Goal: Task Accomplishment & Management: Complete application form

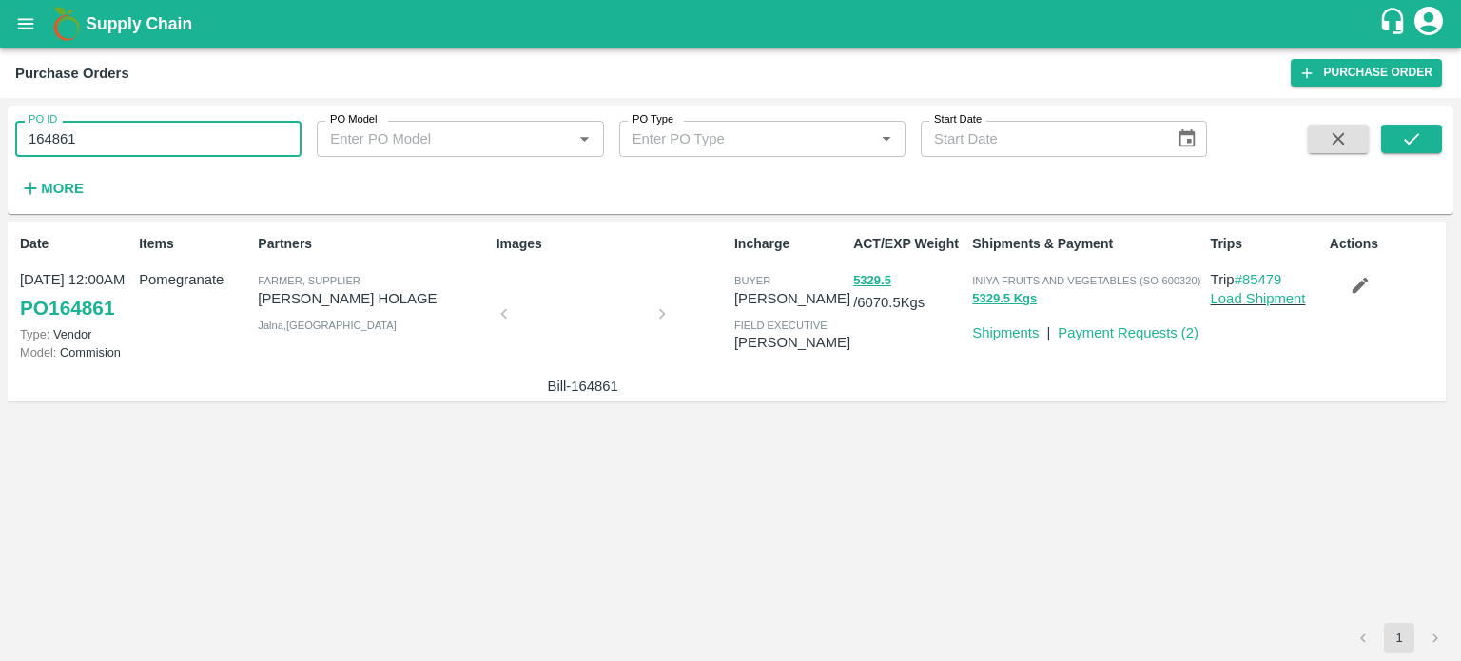
drag, startPoint x: 88, startPoint y: 146, endPoint x: 9, endPoint y: 139, distance: 80.2
click at [9, 139] on div "PO ID 164861 PO ID" at bounding box center [151, 131] width 302 height 51
paste input "text"
type input "180877"
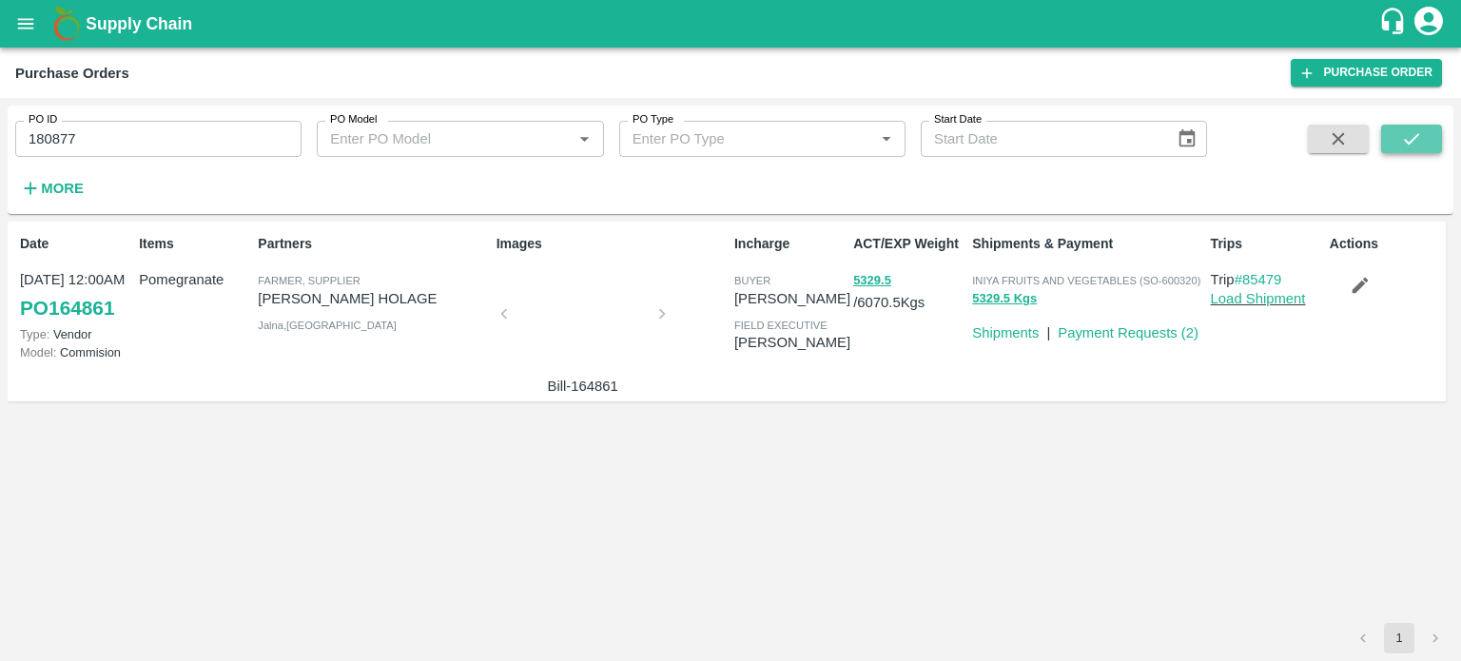
click at [1408, 127] on button "submit" at bounding box center [1411, 139] width 61 height 29
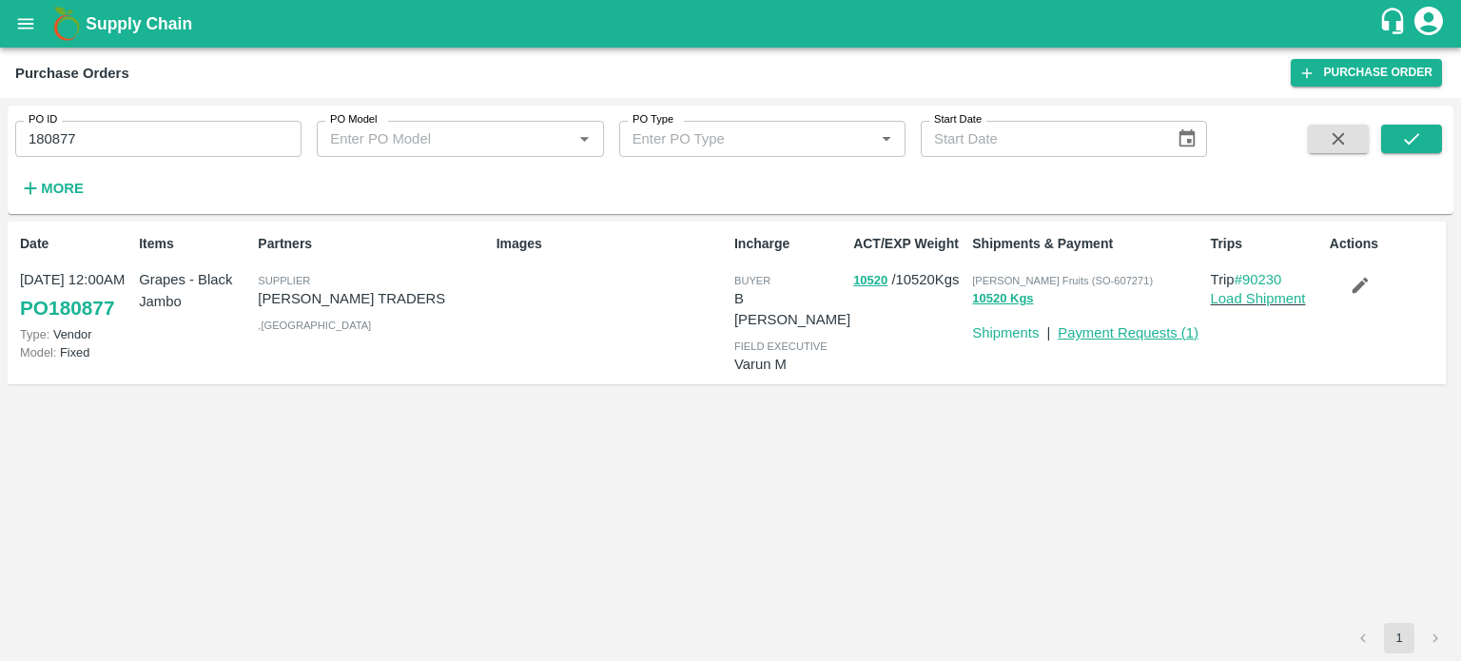
click at [1125, 332] on link "Payment Requests ( 1 )" at bounding box center [1128, 332] width 141 height 15
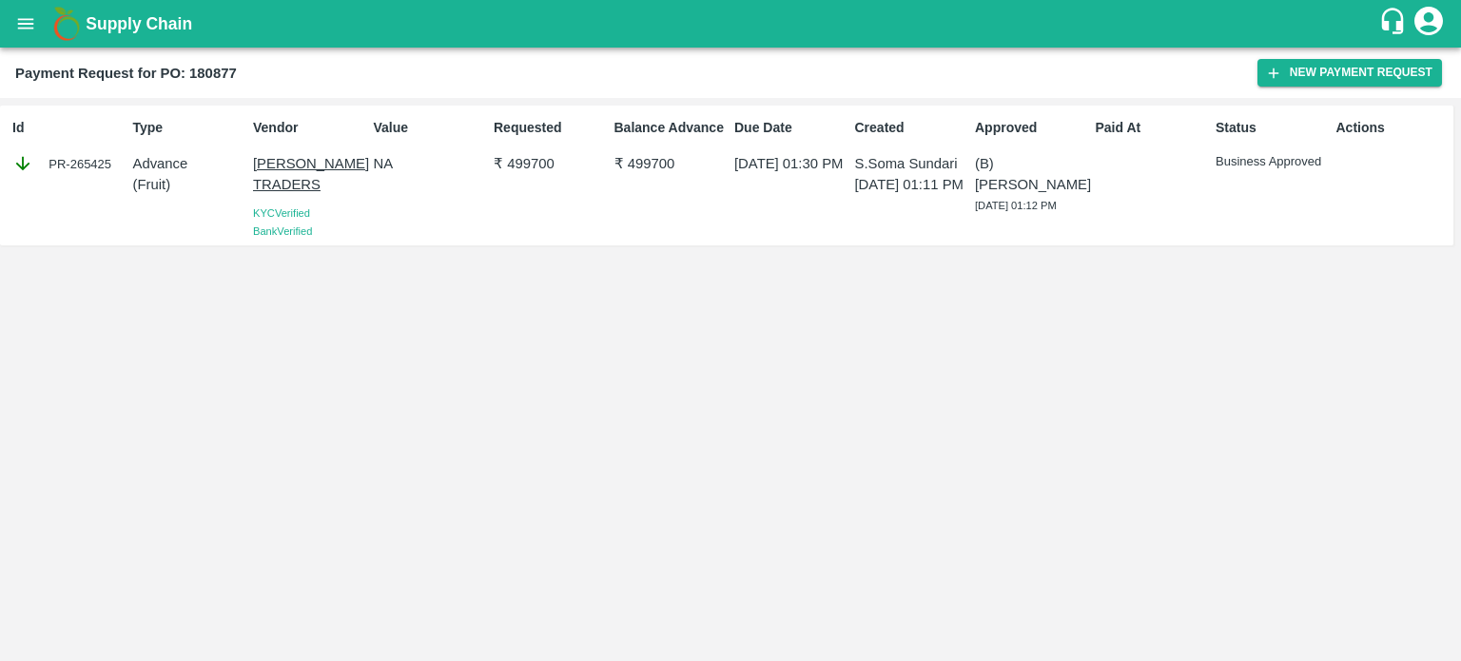
drag, startPoint x: 272, startPoint y: 154, endPoint x: 173, endPoint y: 236, distance: 128.4
click at [173, 236] on div "Type Advance ( Fruit )" at bounding box center [186, 175] width 121 height 130
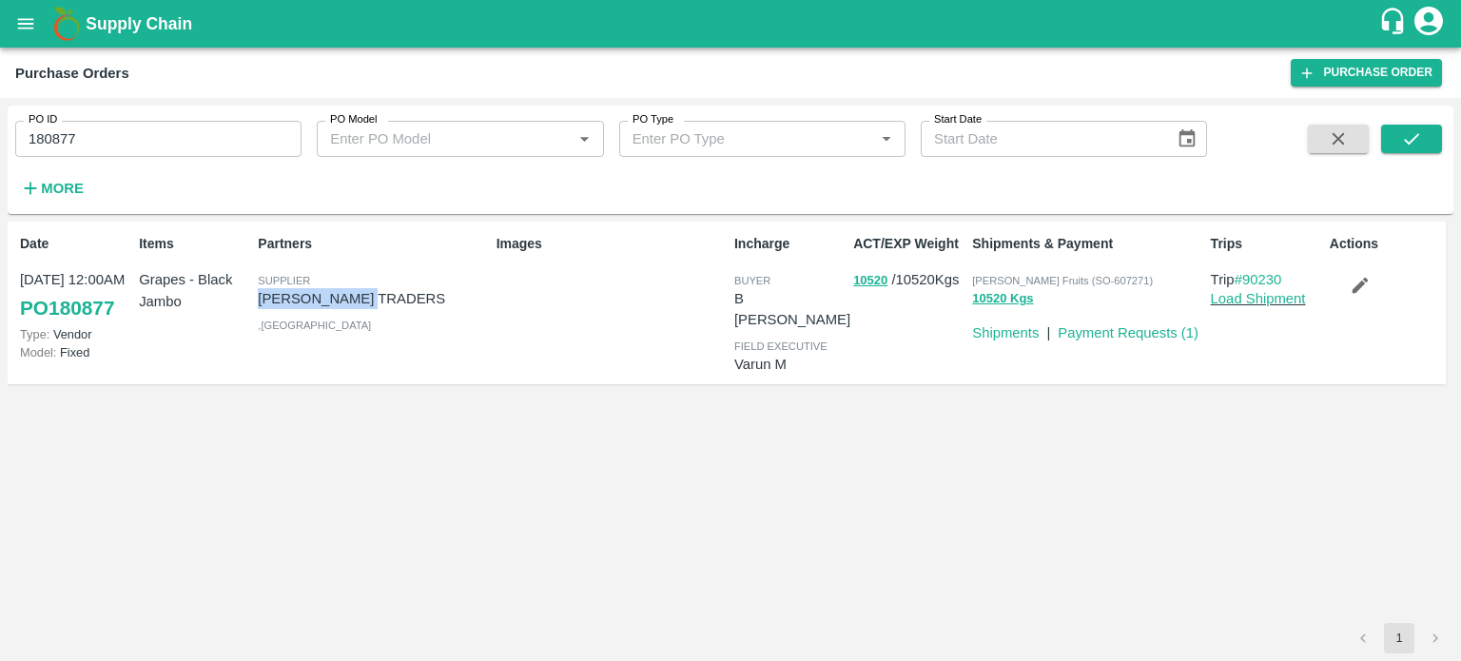
drag, startPoint x: 259, startPoint y: 296, endPoint x: 377, endPoint y: 296, distance: 118.0
click at [377, 296] on p "[PERSON_NAME] TRADERS" at bounding box center [373, 298] width 230 height 21
copy p "[PERSON_NAME] TRADERS"
click at [38, 189] on icon "button" at bounding box center [30, 188] width 21 height 21
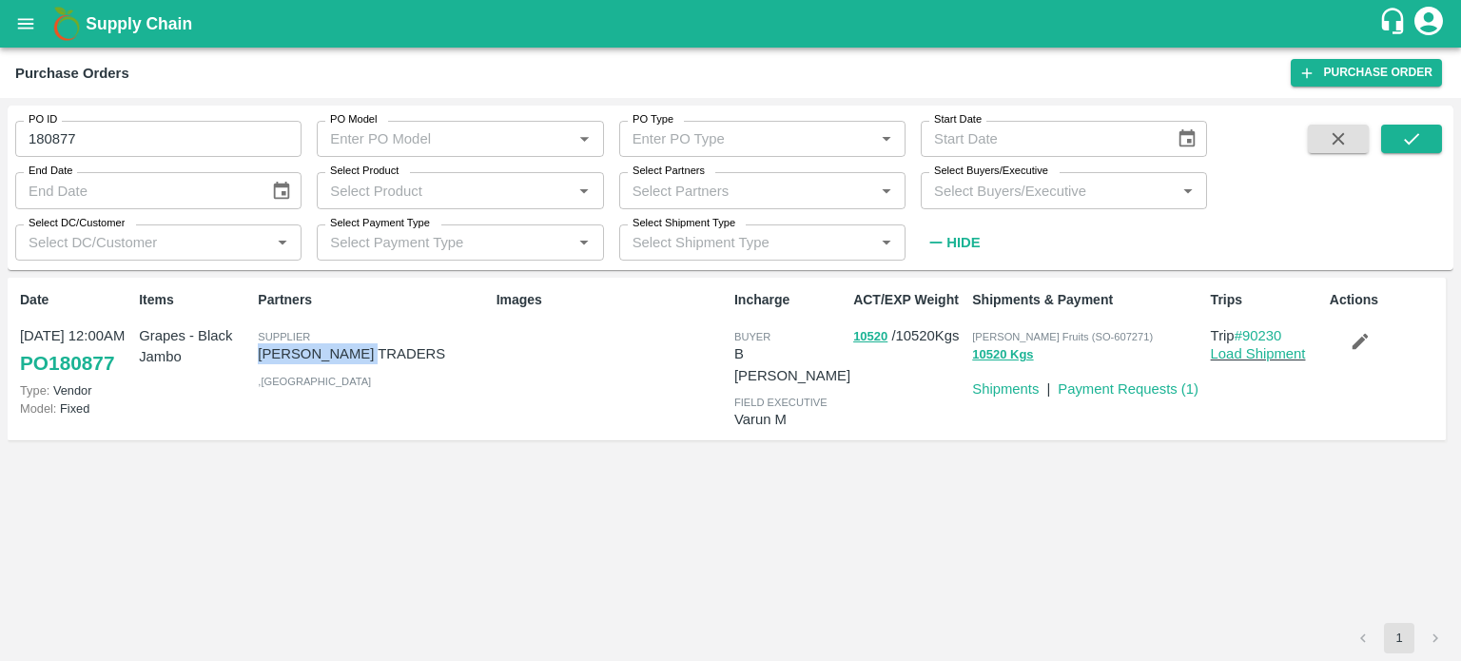
click at [876, 196] on icon "Open" at bounding box center [886, 191] width 21 height 21
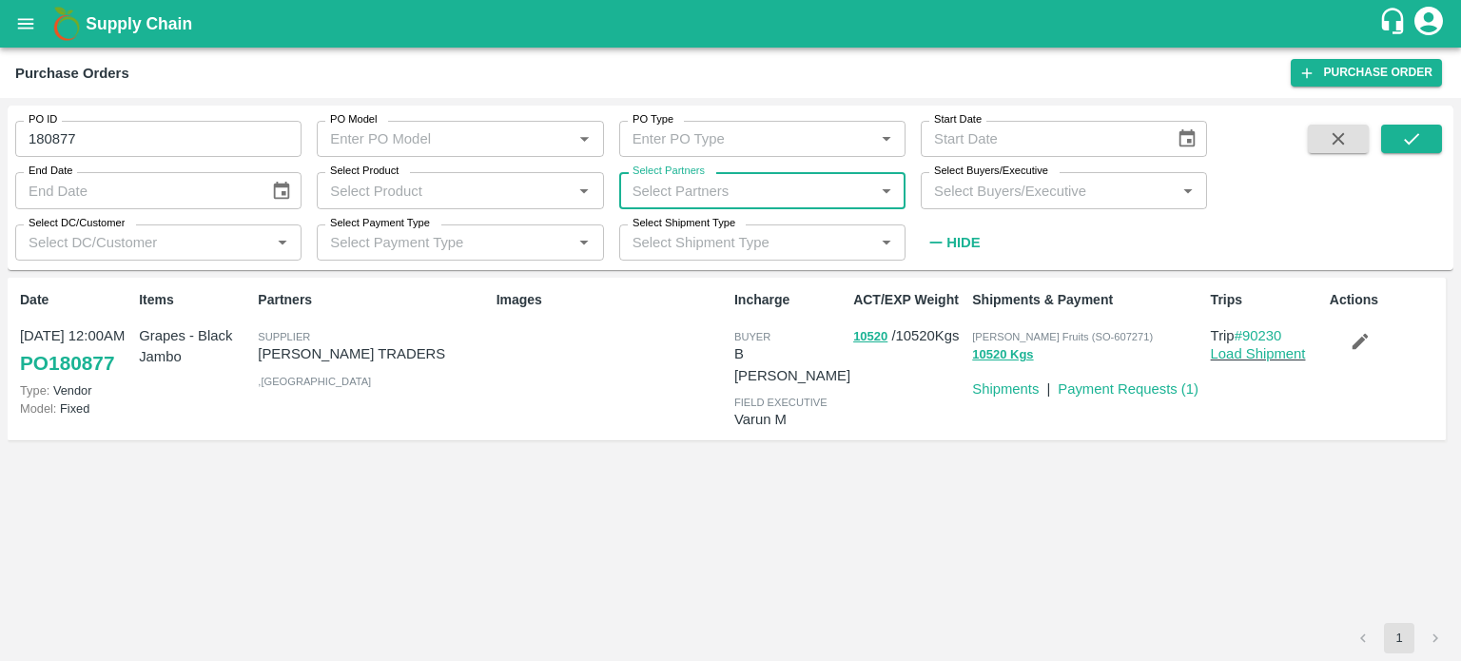
click at [723, 201] on input "Select Partners" at bounding box center [747, 190] width 244 height 25
paste input "[PERSON_NAME] TRADERS"
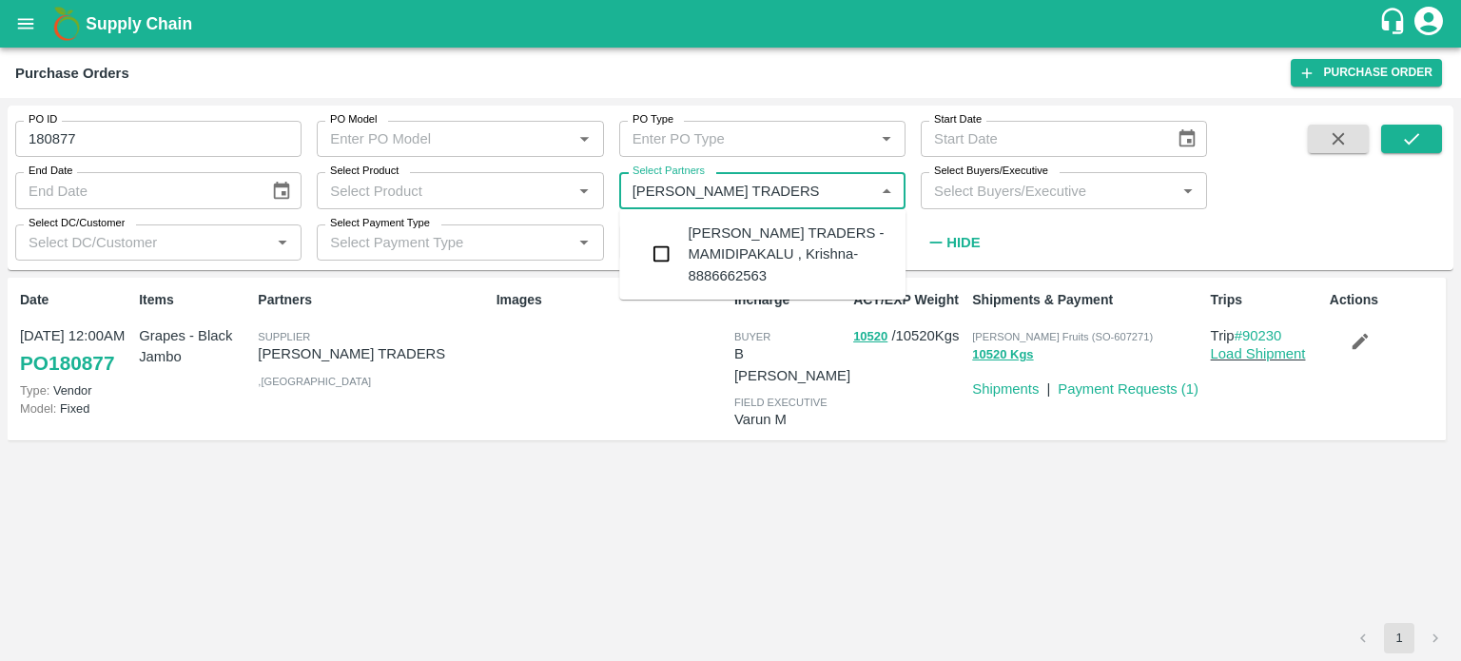
type input "[PERSON_NAME] TRADERS"
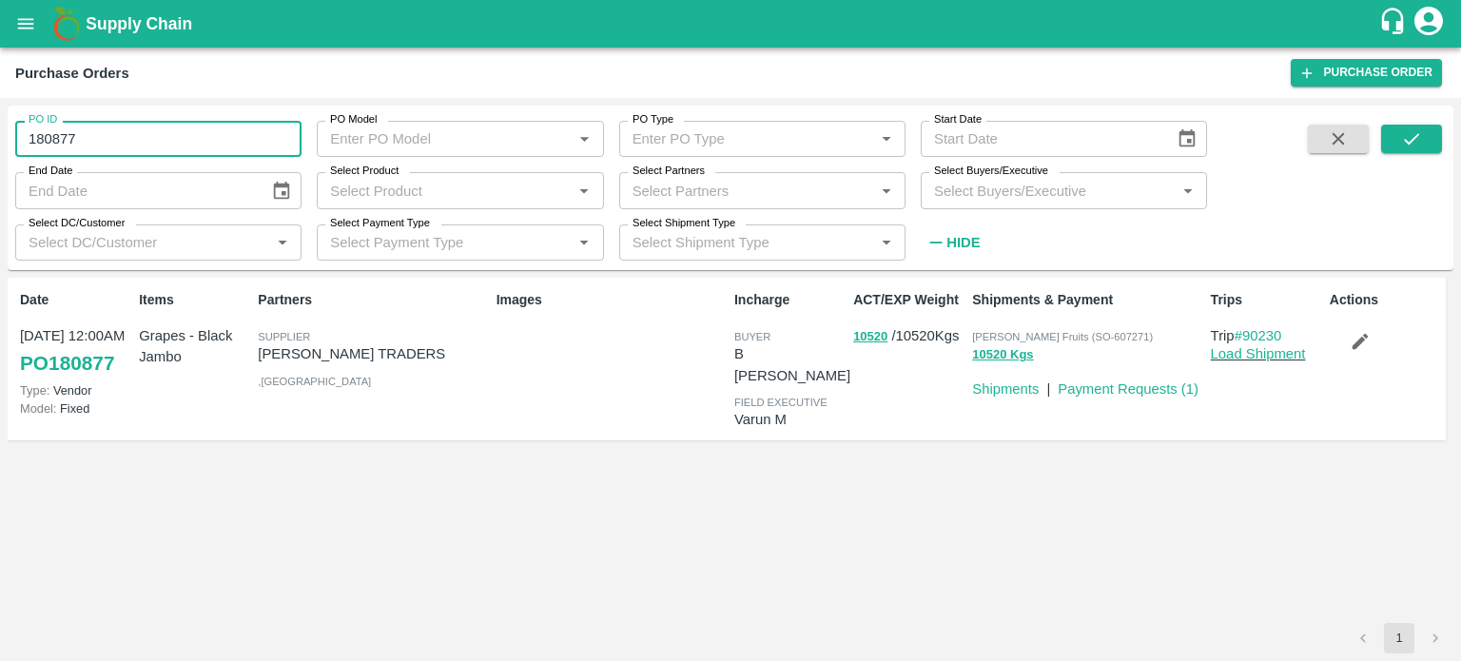
drag, startPoint x: 102, startPoint y: 133, endPoint x: 0, endPoint y: 131, distance: 101.8
click at [0, 131] on div "PO ID 180877 PO ID PO Model PO Model   * PO Type PO Type   * Start Date Start D…" at bounding box center [730, 379] width 1461 height 563
type input "180877"
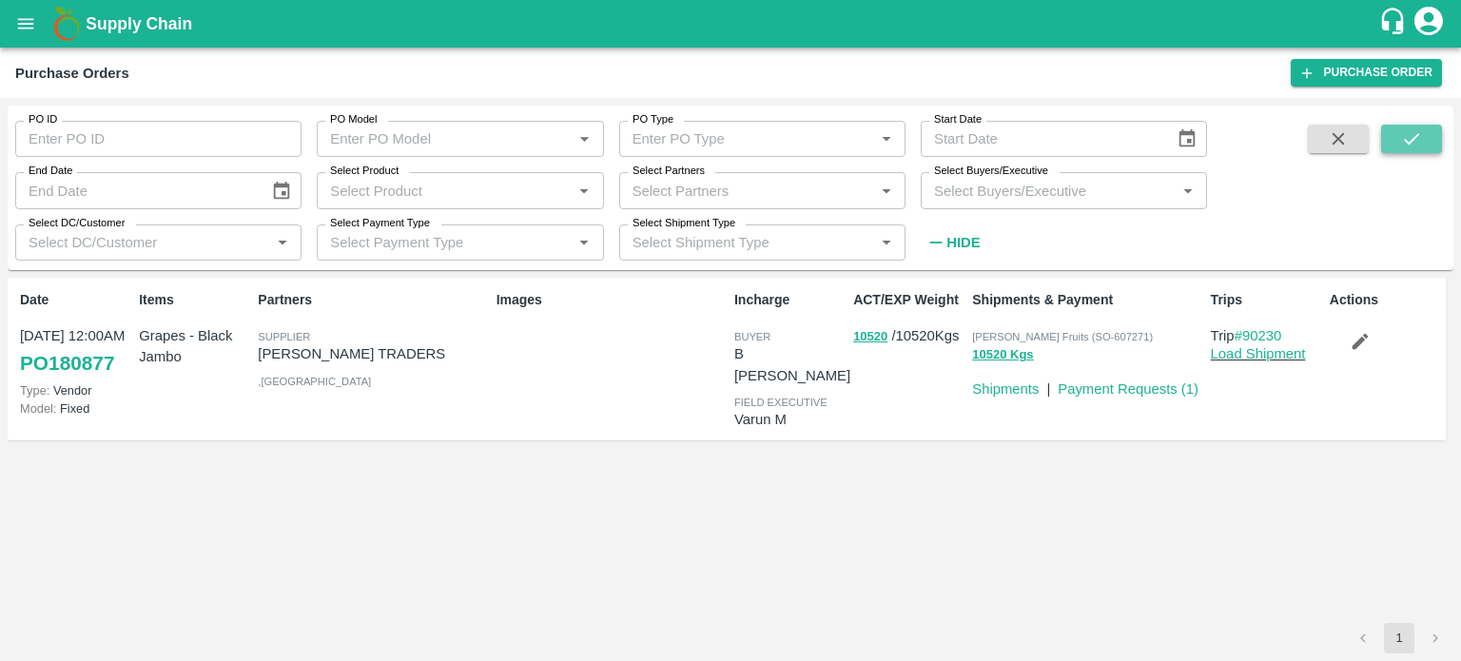
click at [1393, 141] on button "submit" at bounding box center [1411, 139] width 61 height 29
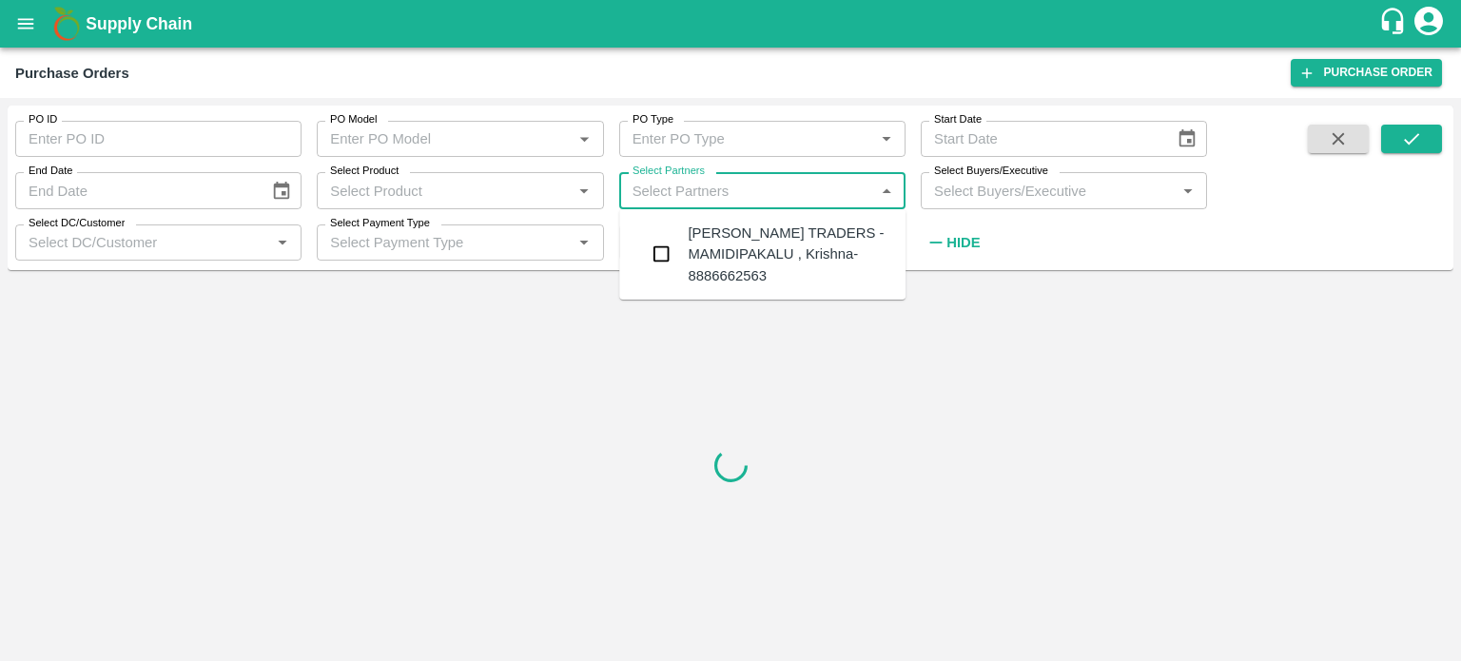
click at [728, 191] on input "Select Partners" at bounding box center [747, 190] width 244 height 25
paste input "[PERSON_NAME] TRADERS"
type input "[PERSON_NAME] TRADERS"
click at [660, 250] on input "checkbox" at bounding box center [661, 254] width 38 height 38
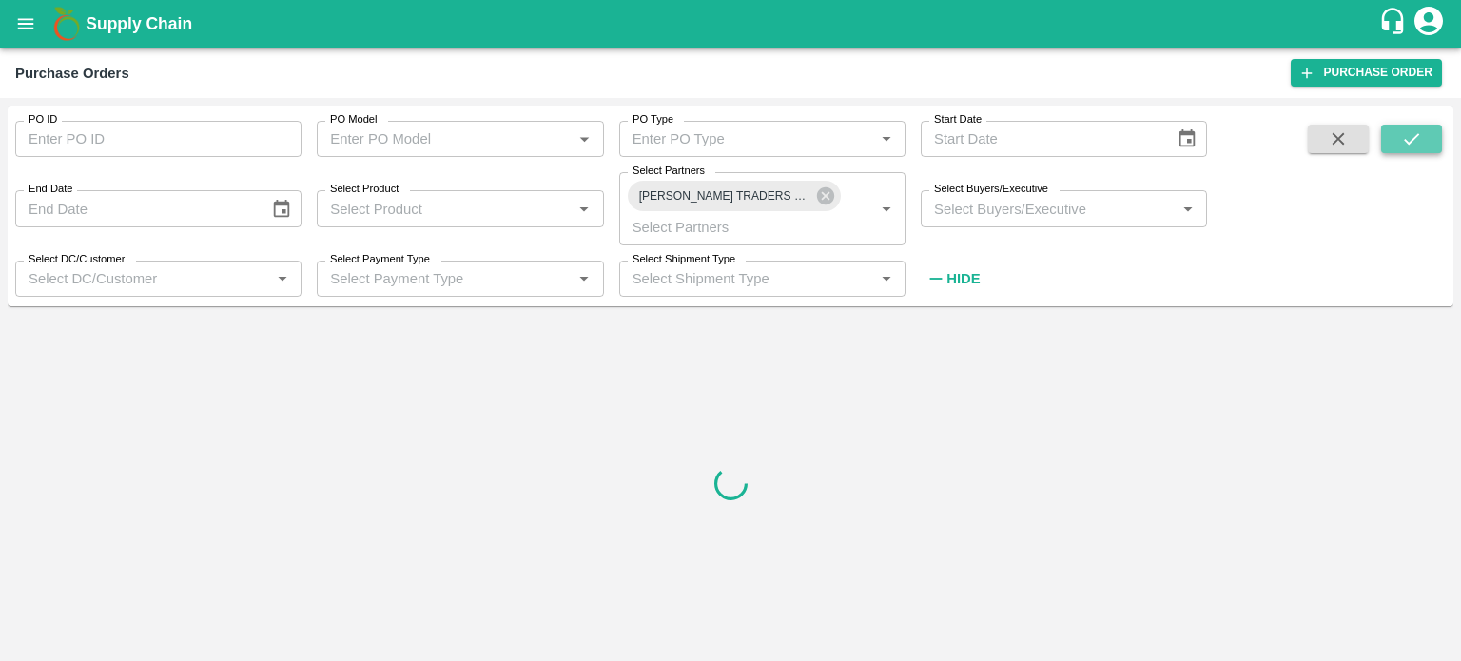
click at [1411, 139] on icon "submit" at bounding box center [1411, 138] width 21 height 21
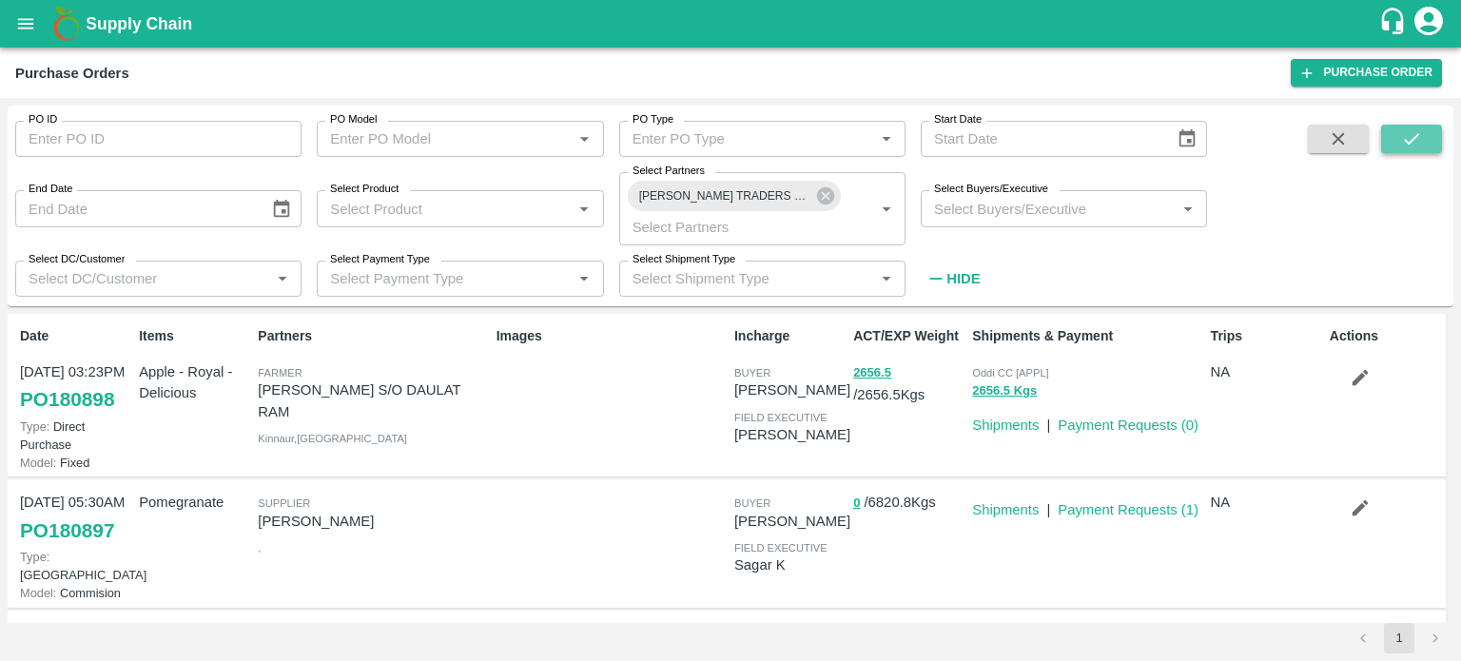
click at [1403, 146] on icon "submit" at bounding box center [1411, 138] width 21 height 21
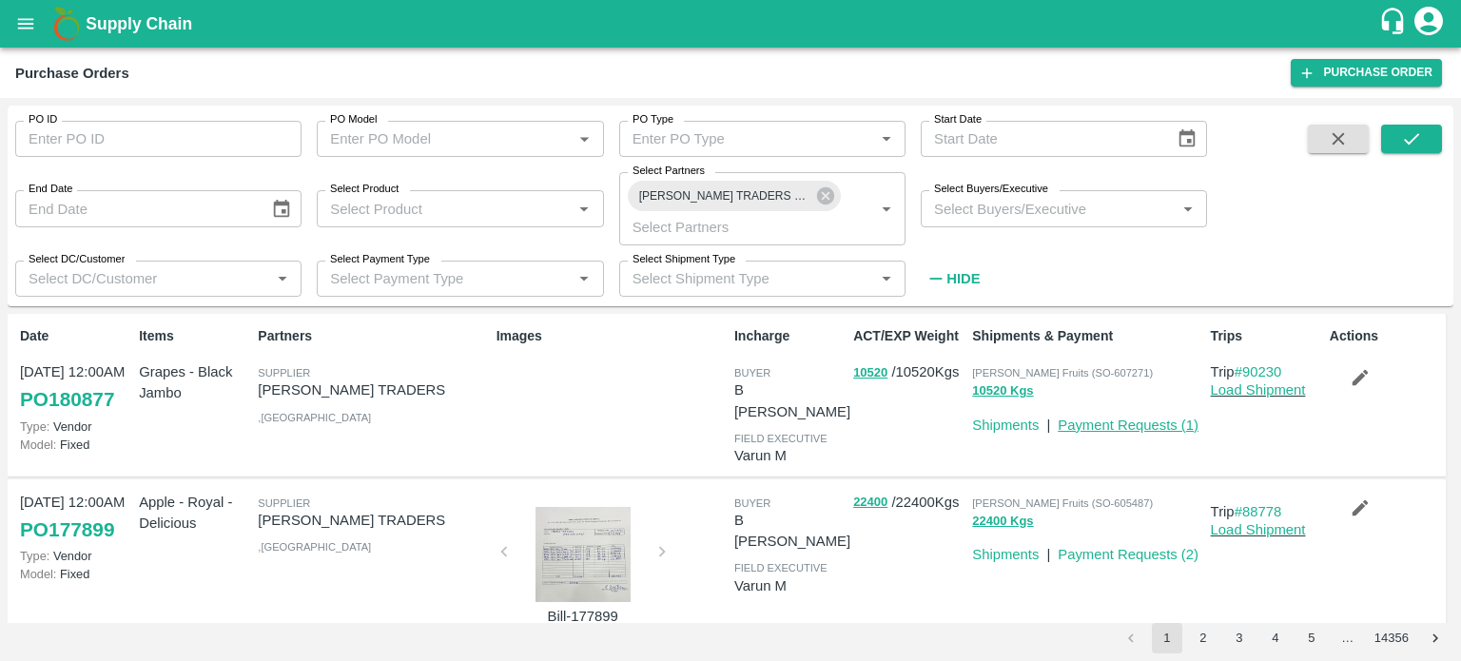
click at [1146, 424] on link "Payment Requests ( 1 )" at bounding box center [1128, 425] width 141 height 15
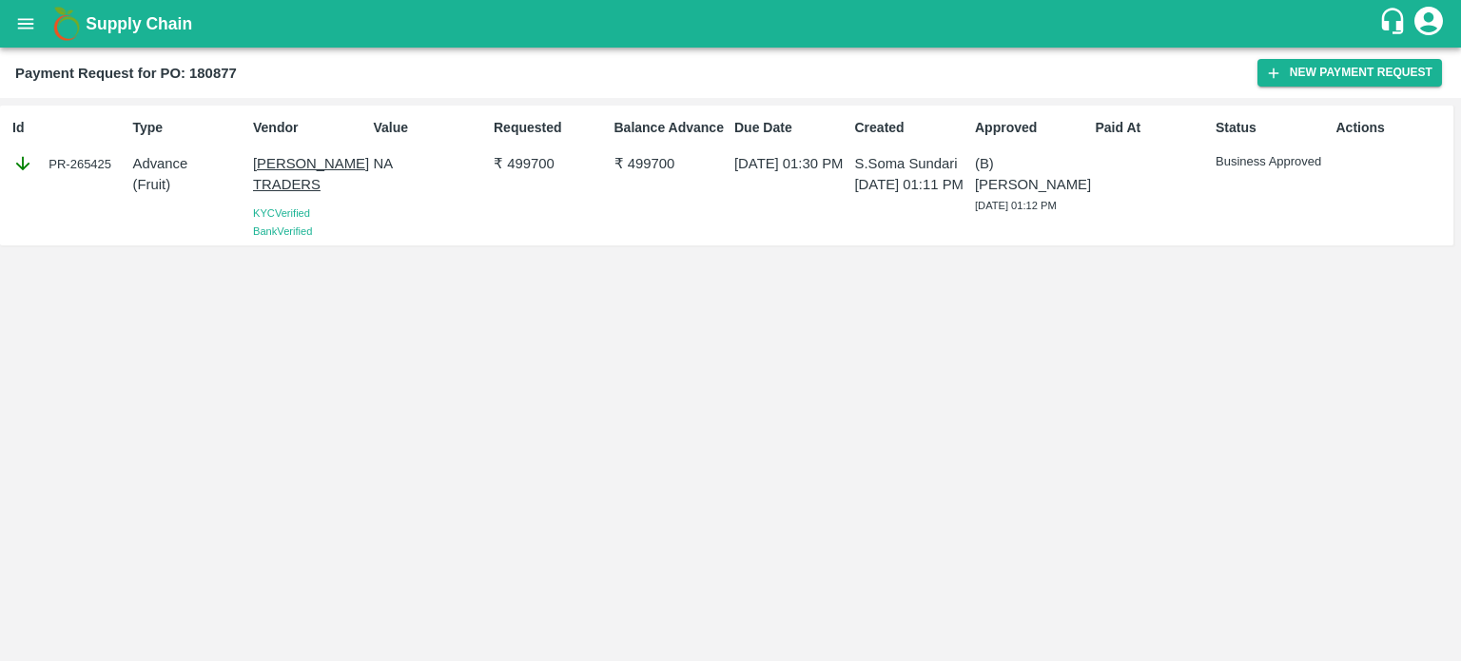
click at [619, 215] on div "Balance Advance ₹ 499700" at bounding box center [667, 175] width 121 height 130
click at [1317, 78] on button "New Payment Request" at bounding box center [1350, 73] width 185 height 28
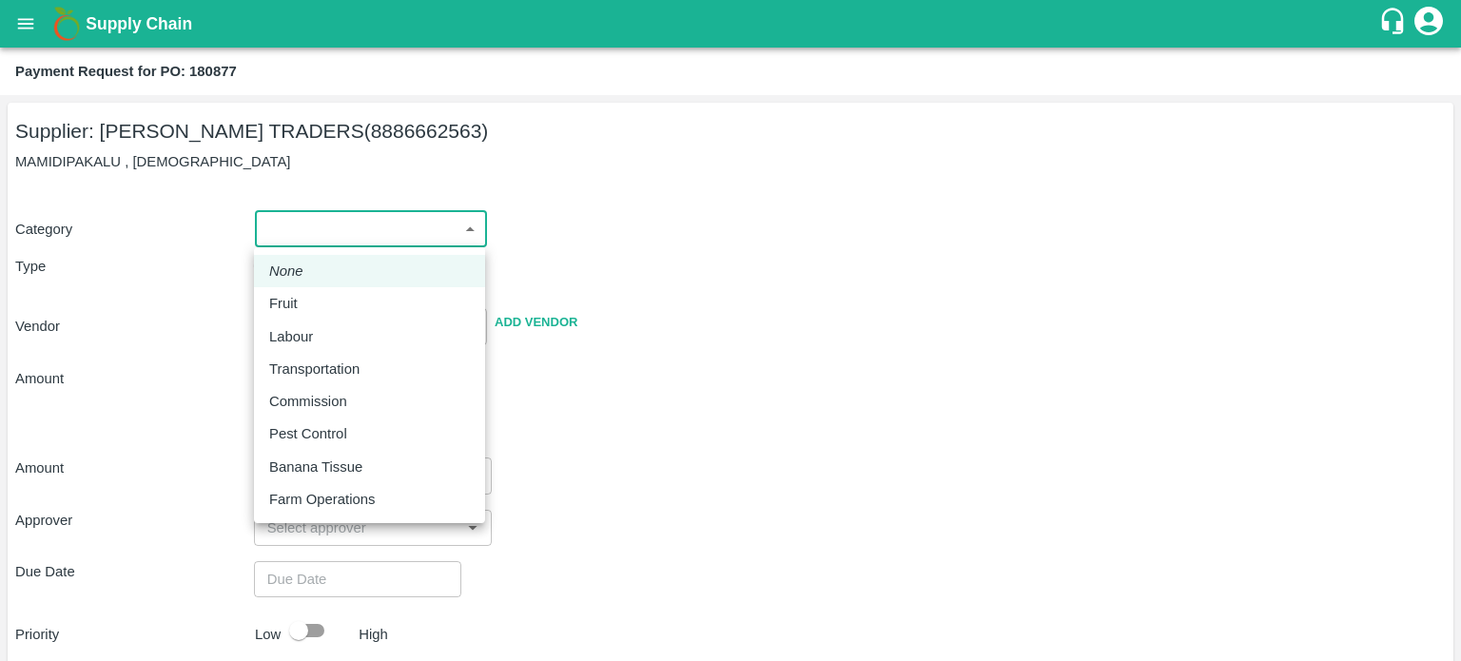
click at [462, 230] on body "Supply Chain Payment Request for PO: 180877 Supplier: VASAVI TRADERS (888666256…" at bounding box center [730, 330] width 1461 height 661
click at [336, 306] on div "Fruit" at bounding box center [369, 303] width 201 height 21
type input "1"
type input "VASAVI TRADERS - 8886662563(Supplier)"
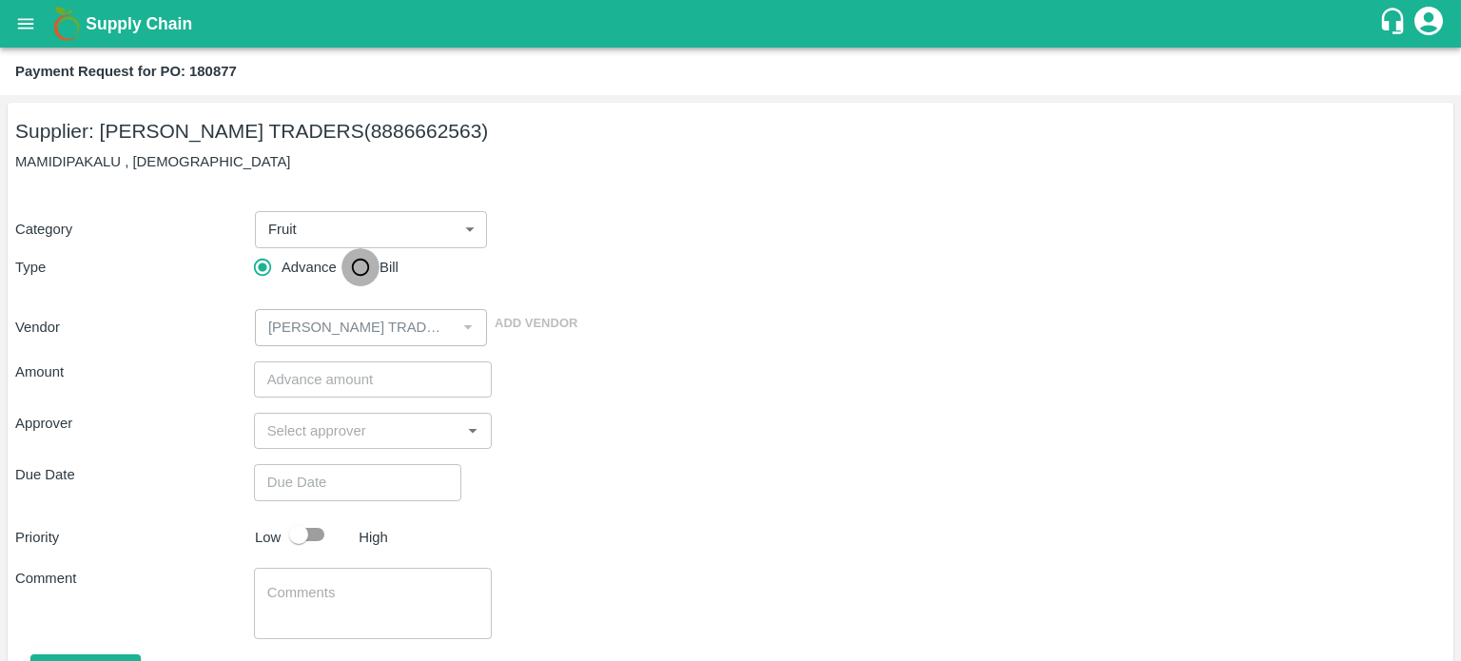
click at [365, 258] on input "Bill" at bounding box center [361, 267] width 38 height 38
radio input "true"
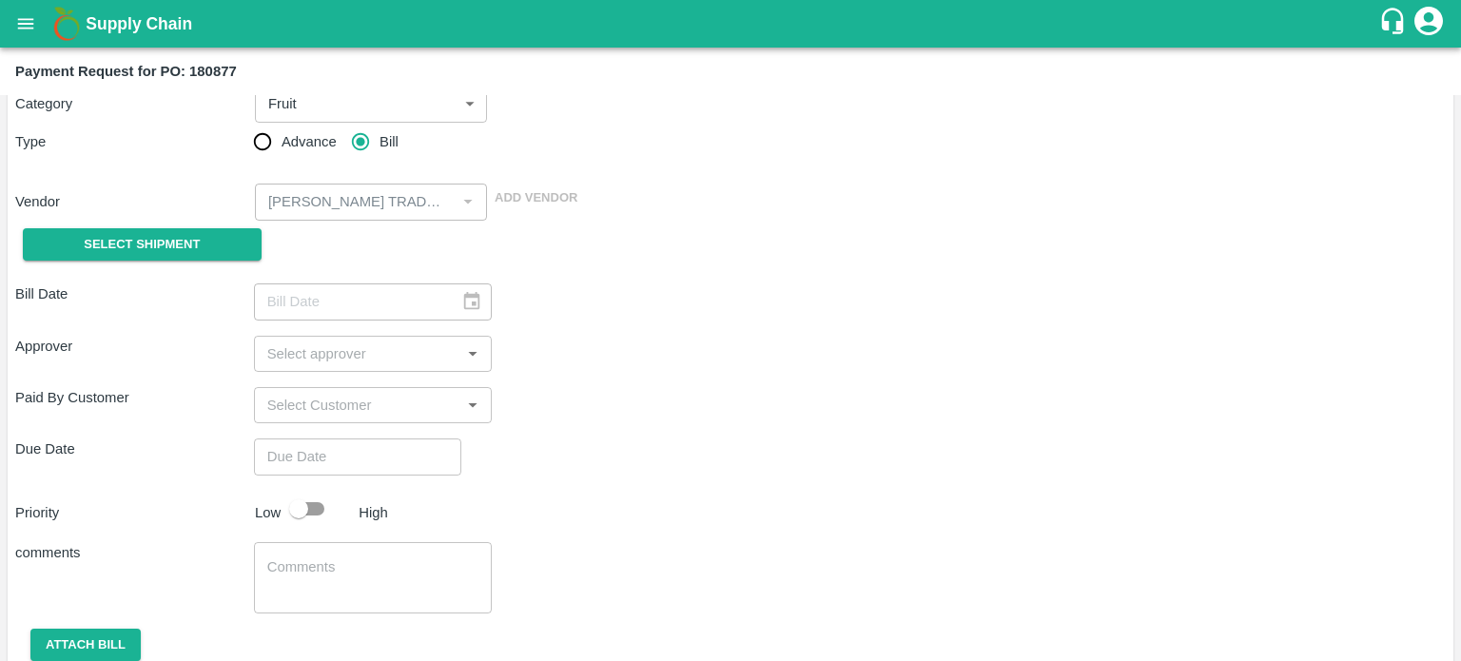
scroll to position [127, 0]
click at [205, 239] on button "Select Shipment" at bounding box center [142, 242] width 239 height 33
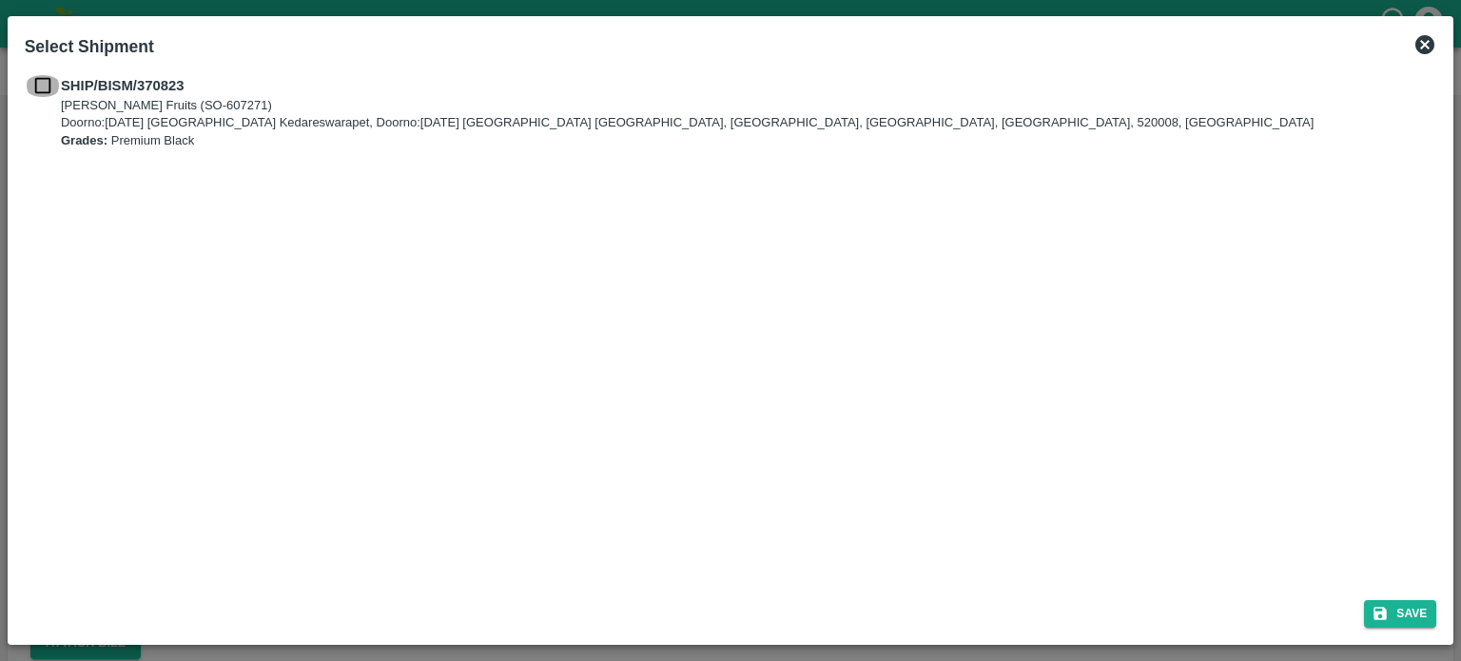
click at [41, 83] on input "checkbox" at bounding box center [43, 85] width 36 height 21
checkbox input "true"
click at [1387, 614] on icon "submit" at bounding box center [1380, 613] width 17 height 17
type input "15/10/2025"
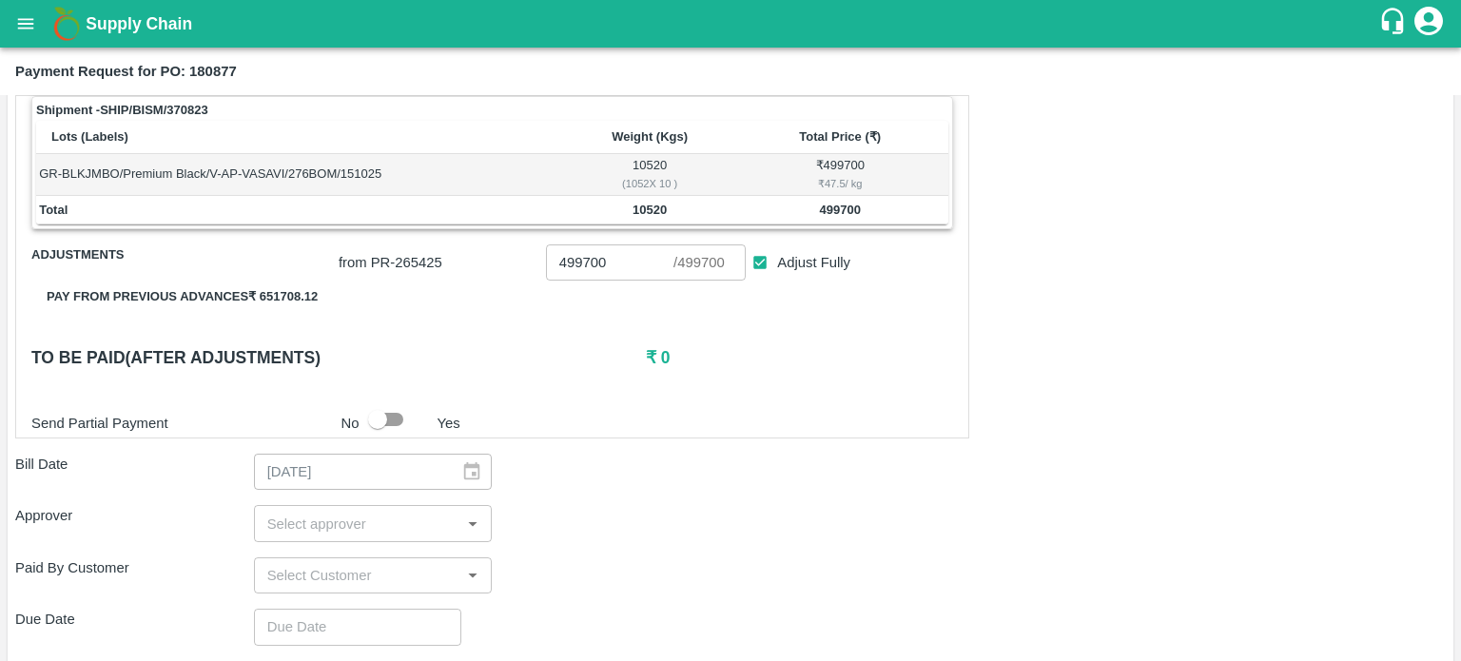
scroll to position [301, 0]
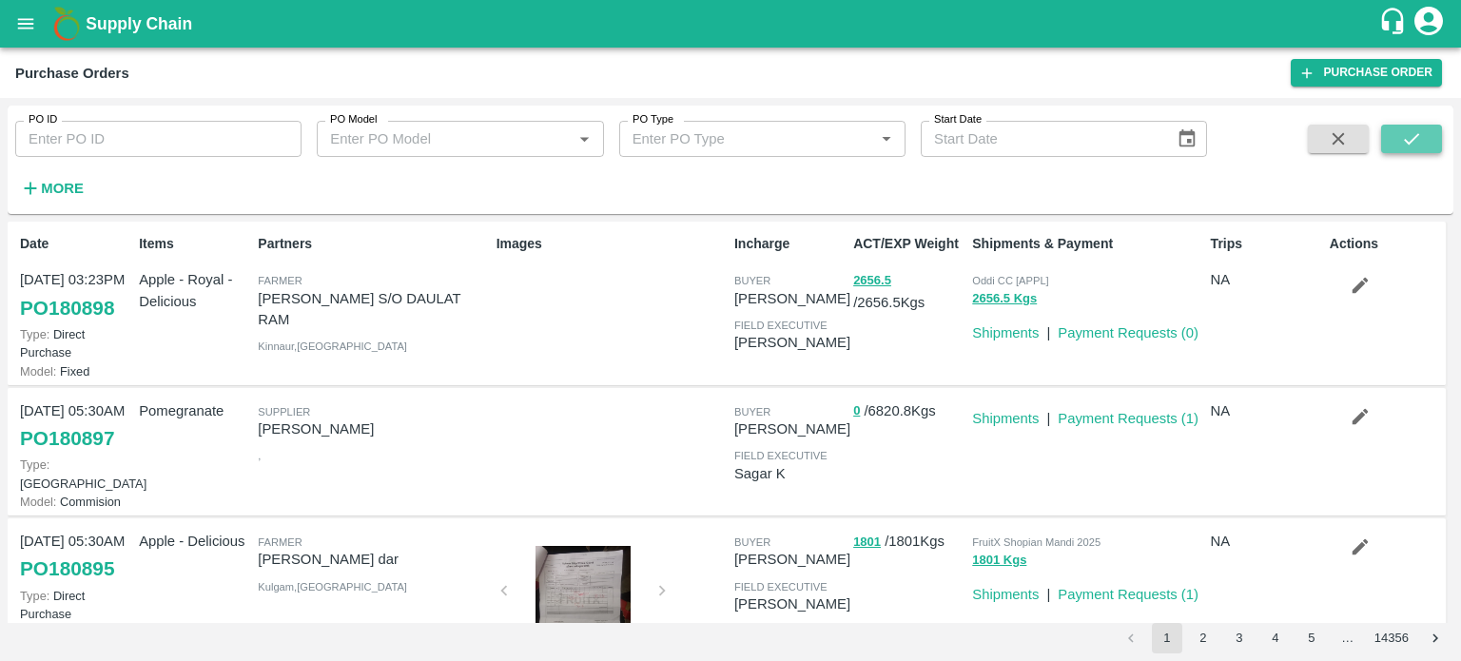
click at [1408, 133] on icon "submit" at bounding box center [1411, 138] width 21 height 21
click at [63, 187] on strong "More" at bounding box center [62, 188] width 43 height 15
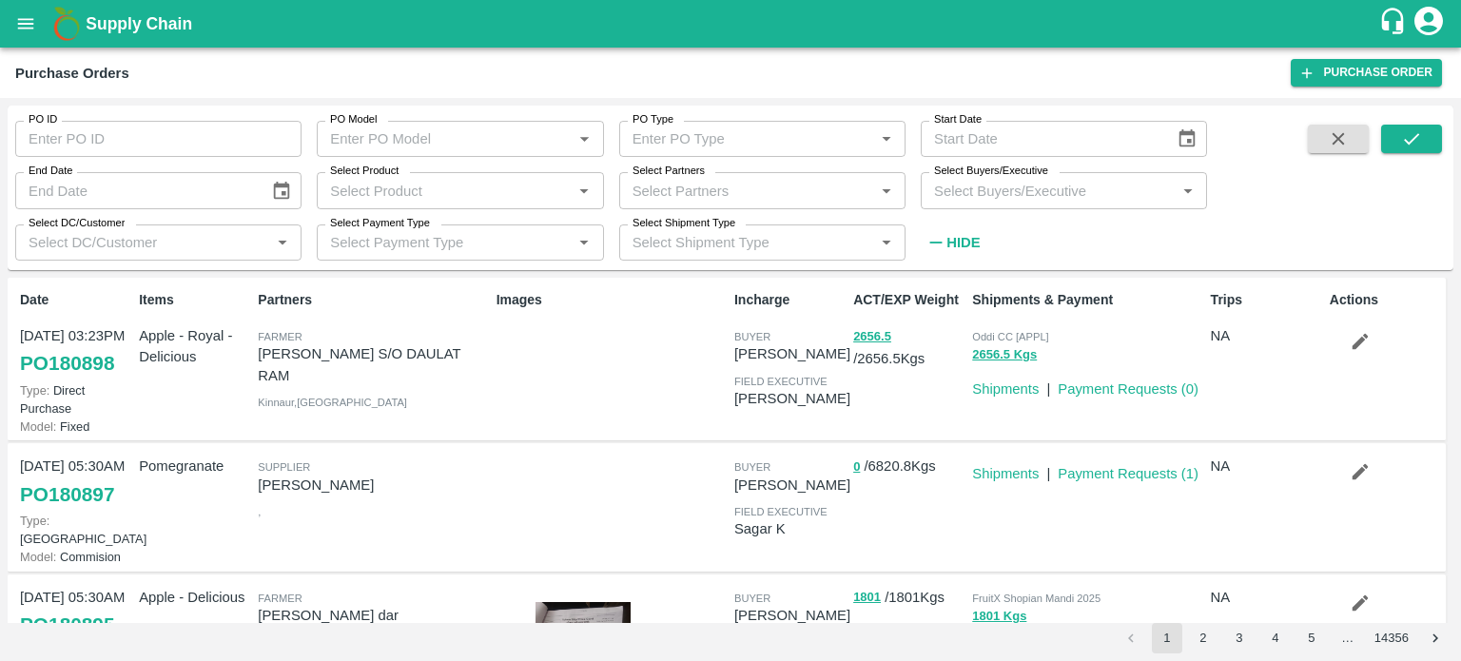
click at [737, 182] on input "Select Partners" at bounding box center [747, 190] width 244 height 25
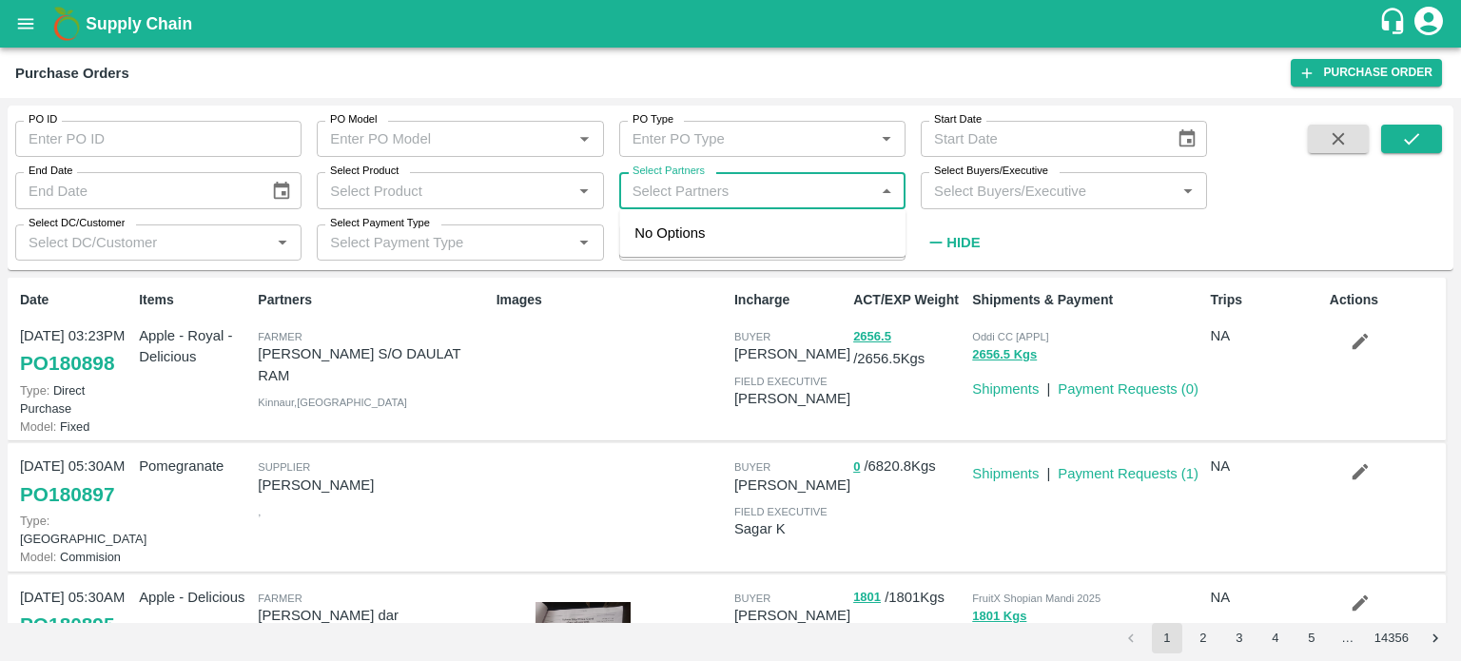
paste input "[PERSON_NAME] TRADERS"
type input "[PERSON_NAME] TRADERS"
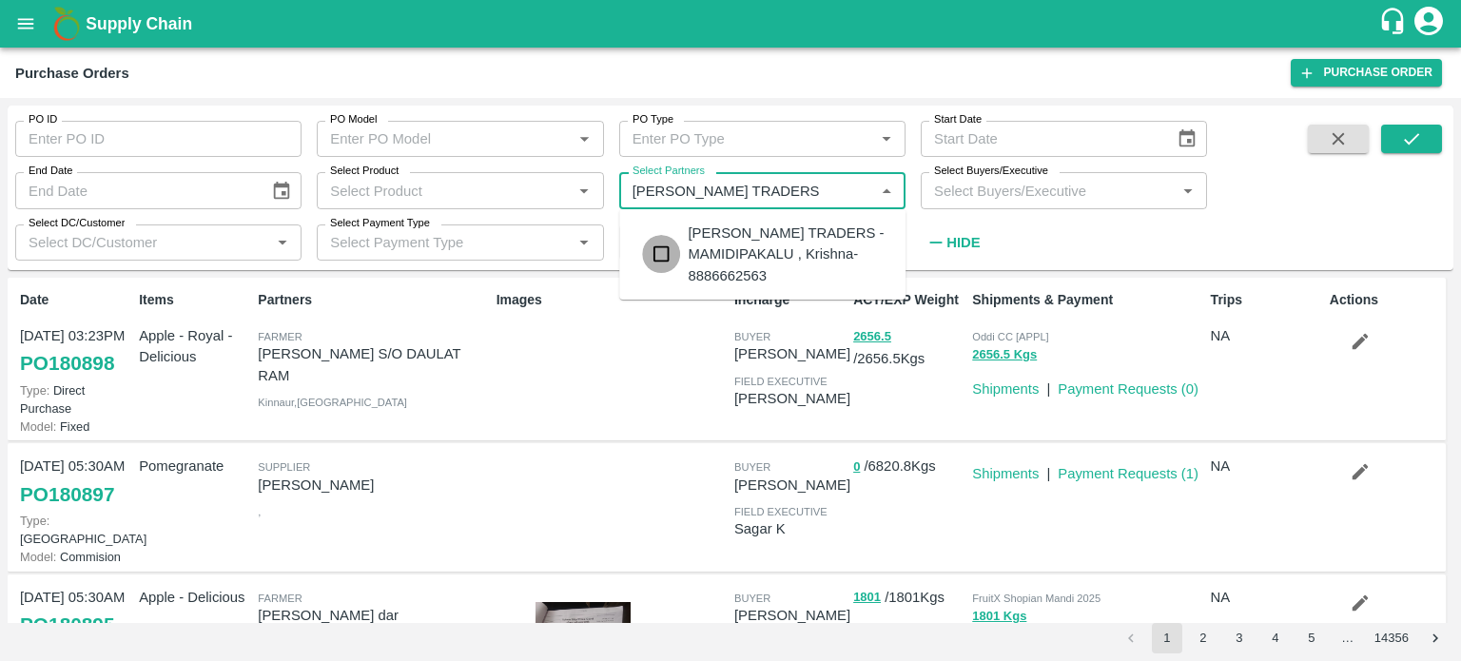
click at [659, 253] on input "checkbox" at bounding box center [661, 254] width 38 height 38
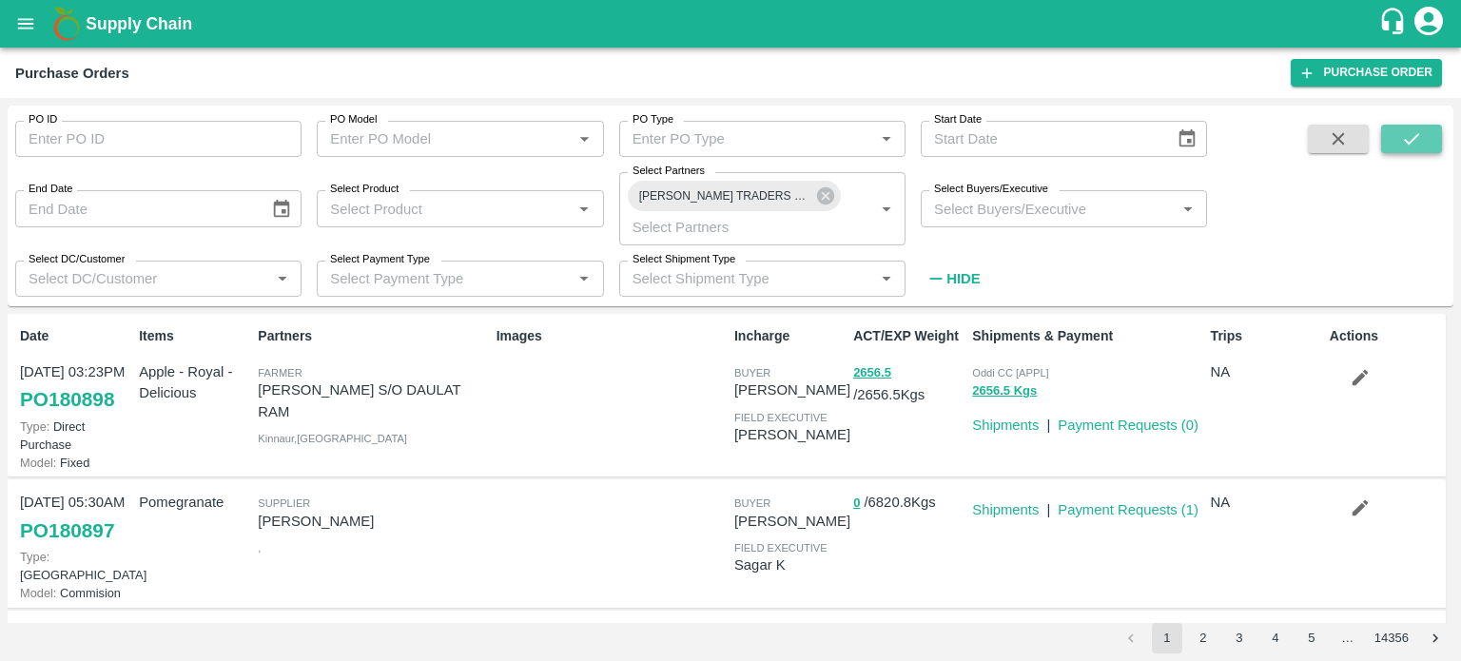
click at [1404, 137] on icon "submit" at bounding box center [1411, 138] width 21 height 21
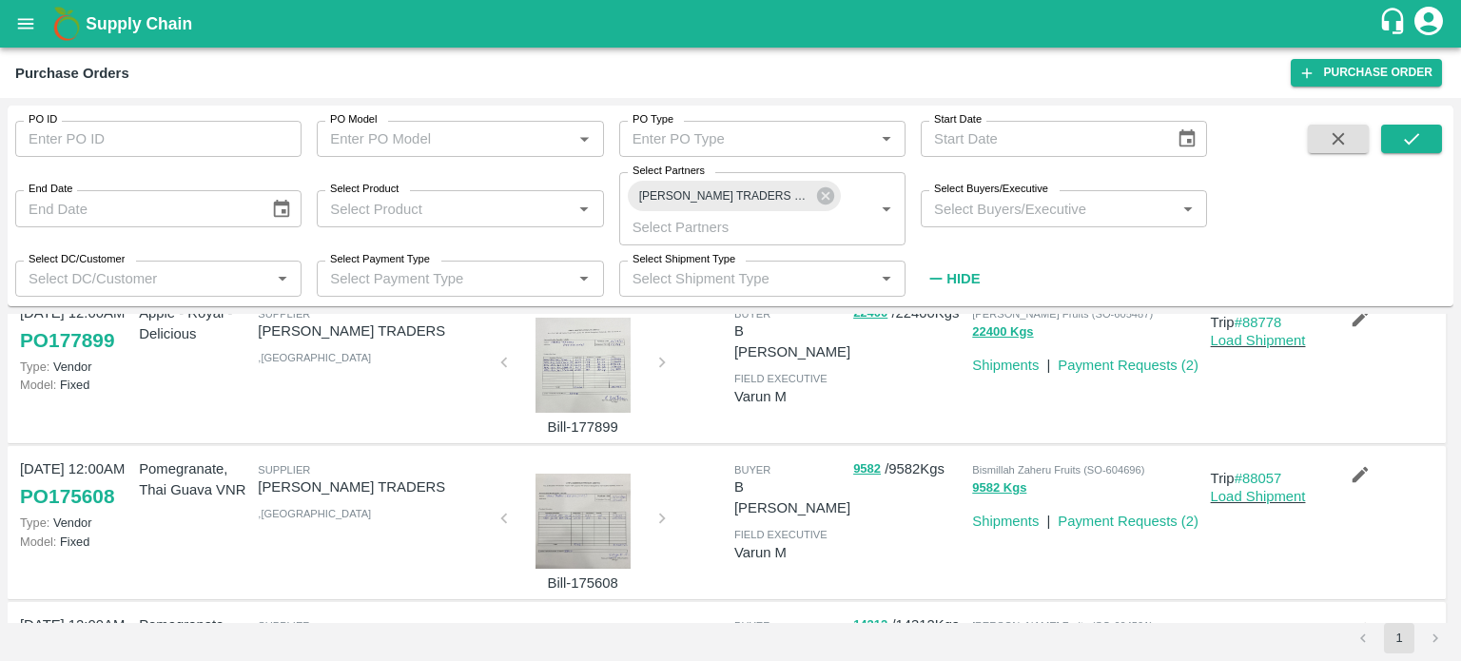
scroll to position [344, 0]
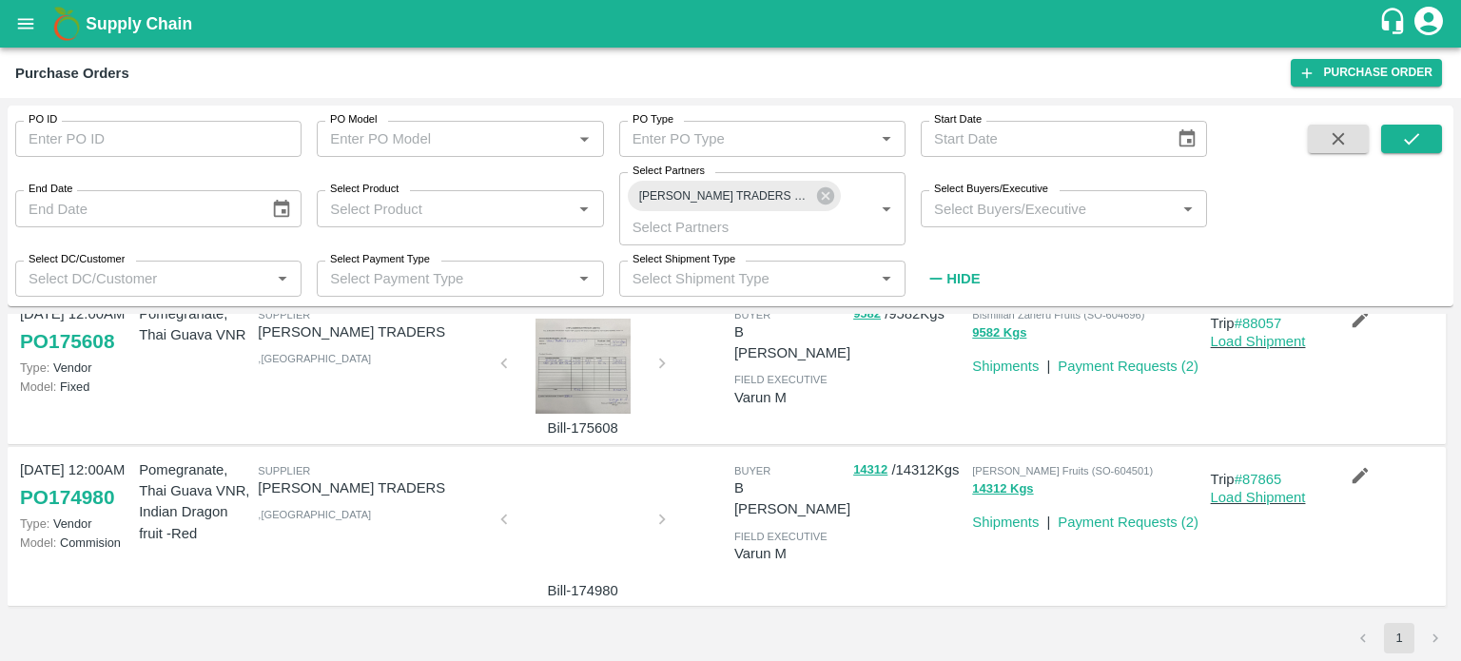
click at [1434, 637] on li "pagination navigation" at bounding box center [1435, 638] width 36 height 30
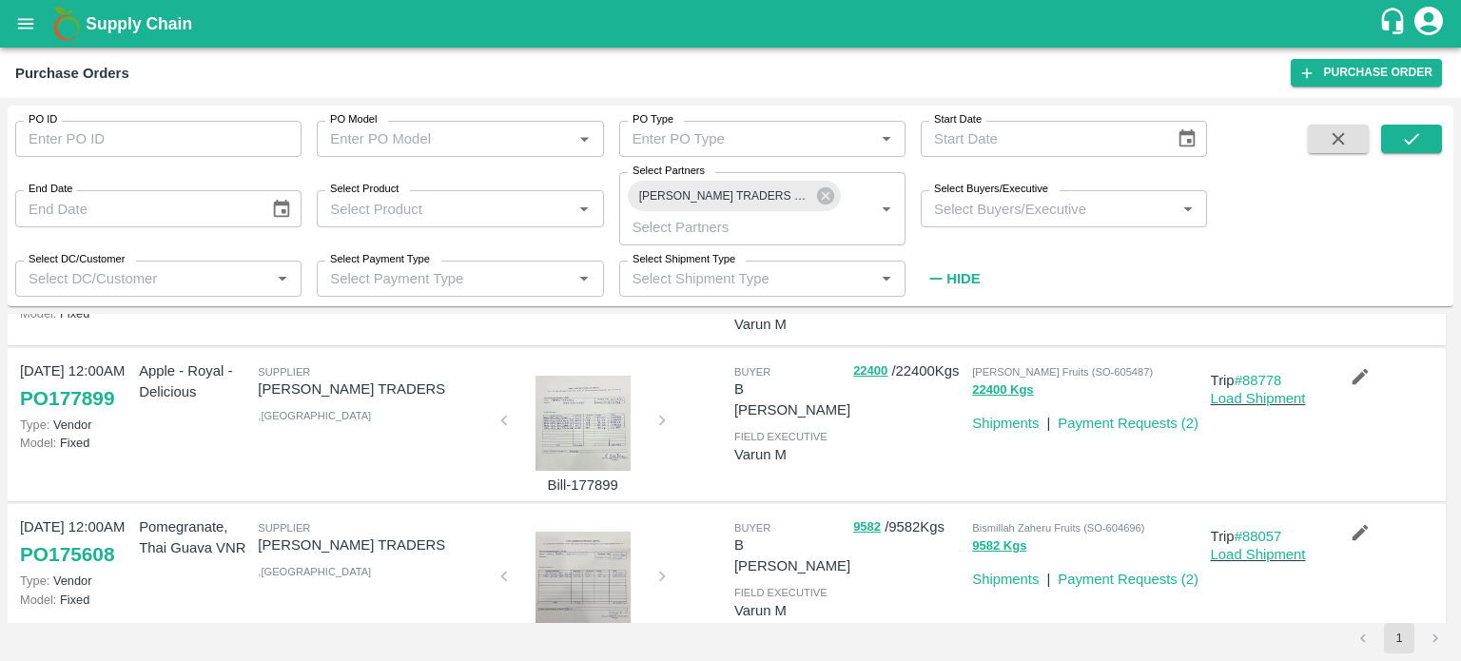
scroll to position [0, 0]
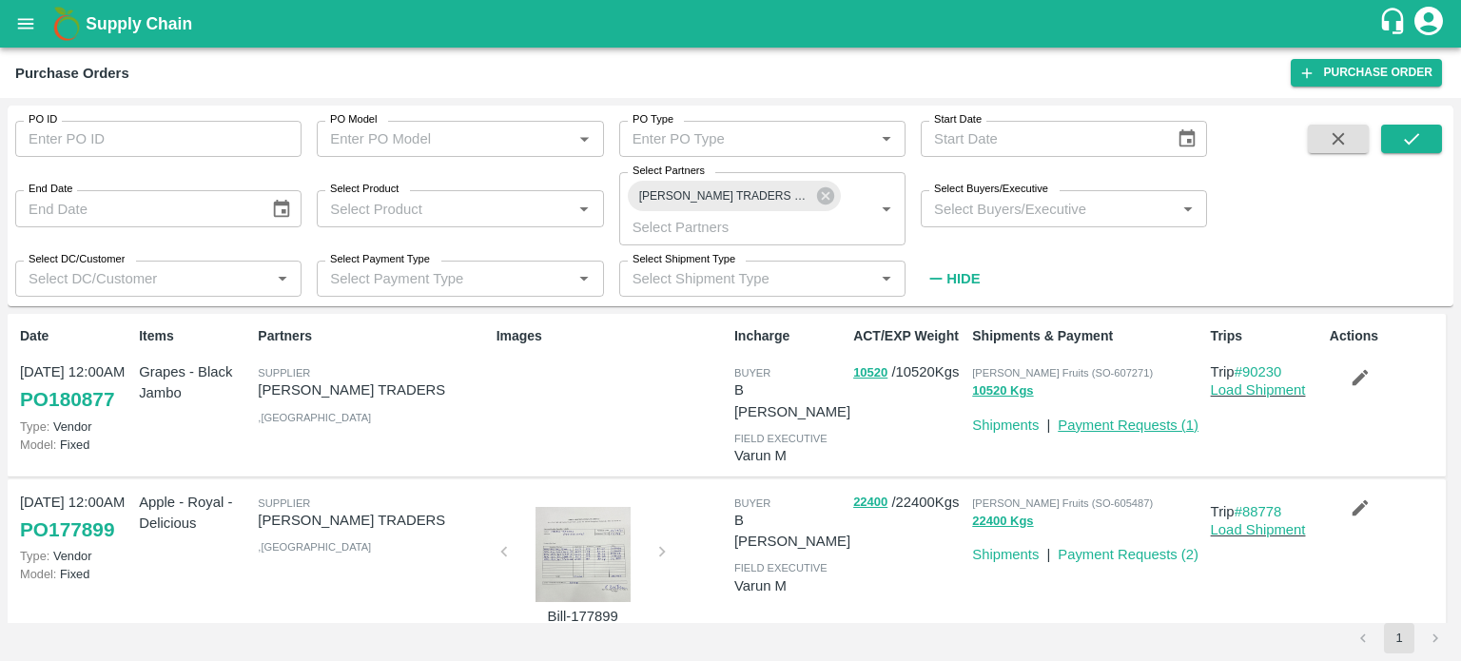
click at [1145, 432] on link "Payment Requests ( 1 )" at bounding box center [1128, 425] width 141 height 15
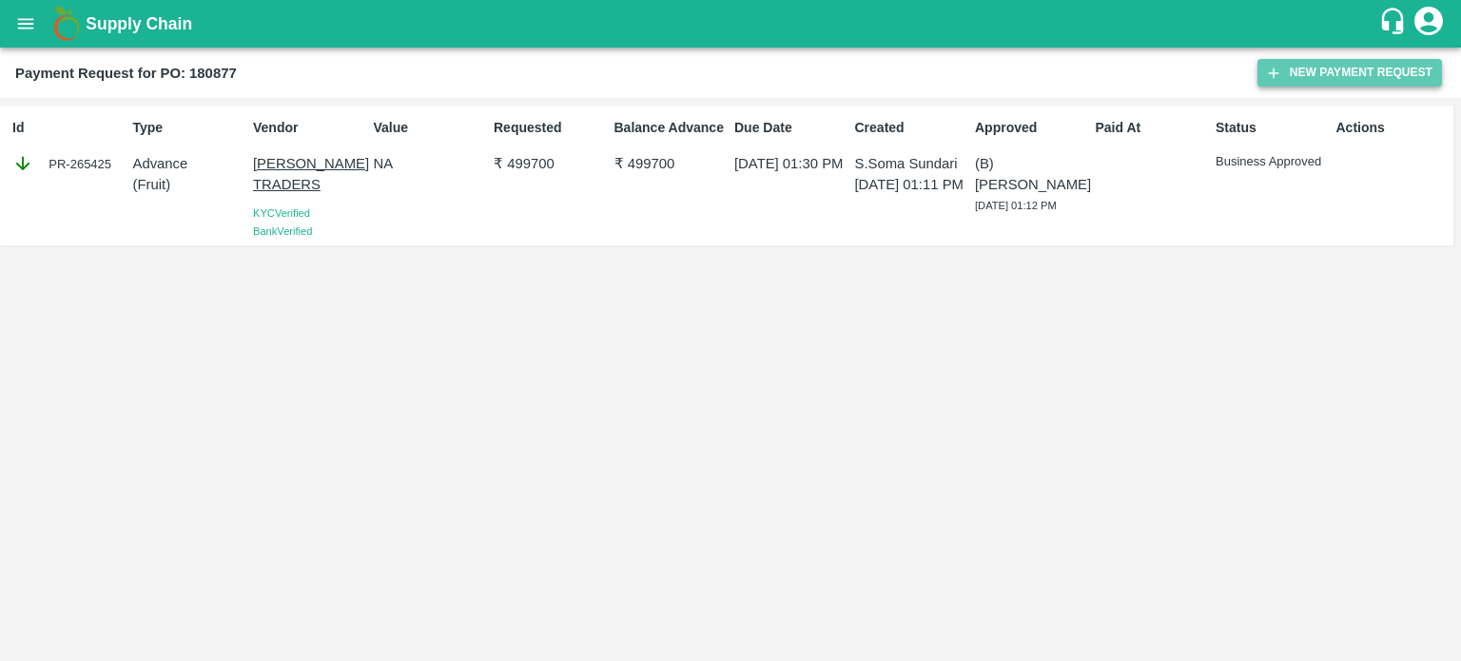
click at [1387, 73] on button "New Payment Request" at bounding box center [1350, 73] width 185 height 28
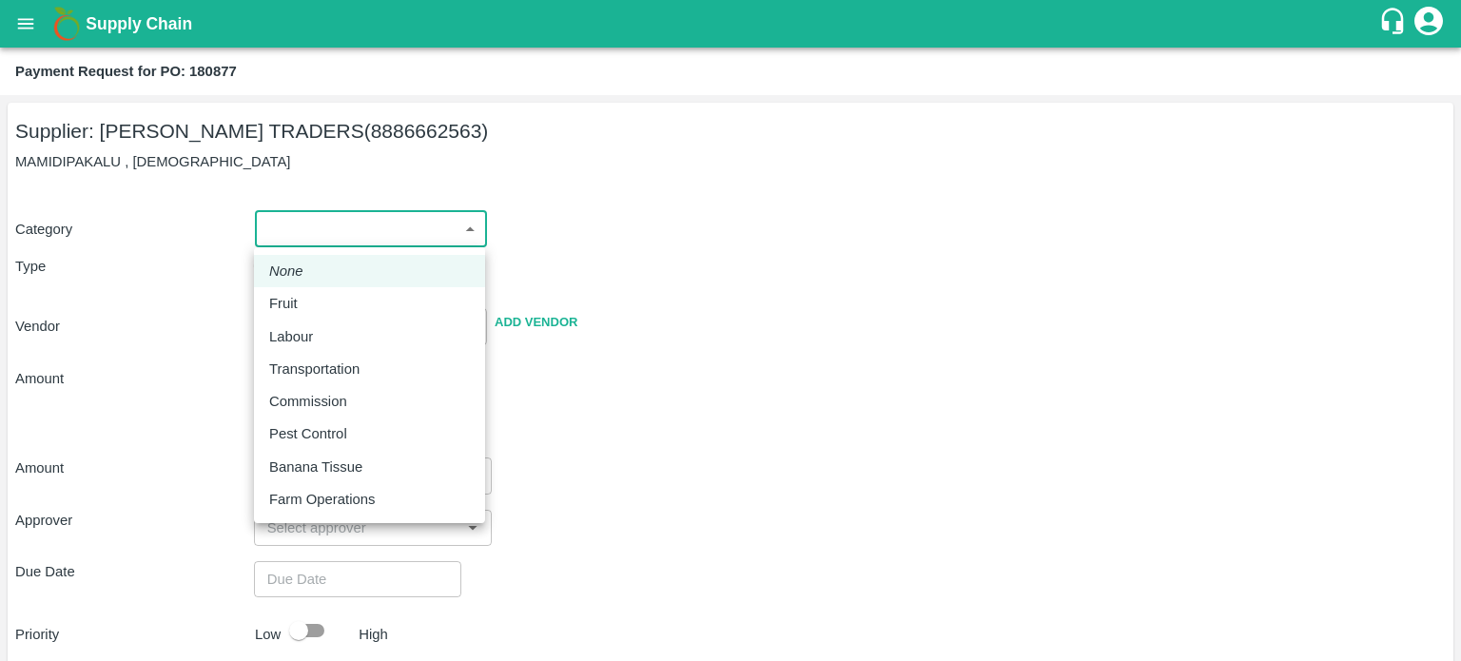
click at [323, 231] on body "Supply Chain Payment Request for PO: 180877 Supplier: [PERSON_NAME] TRADERS (88…" at bounding box center [730, 330] width 1461 height 661
click at [377, 300] on div "Fruit" at bounding box center [369, 303] width 201 height 21
type input "1"
type input "[PERSON_NAME] TRADERS - 8886662563(Supplier)"
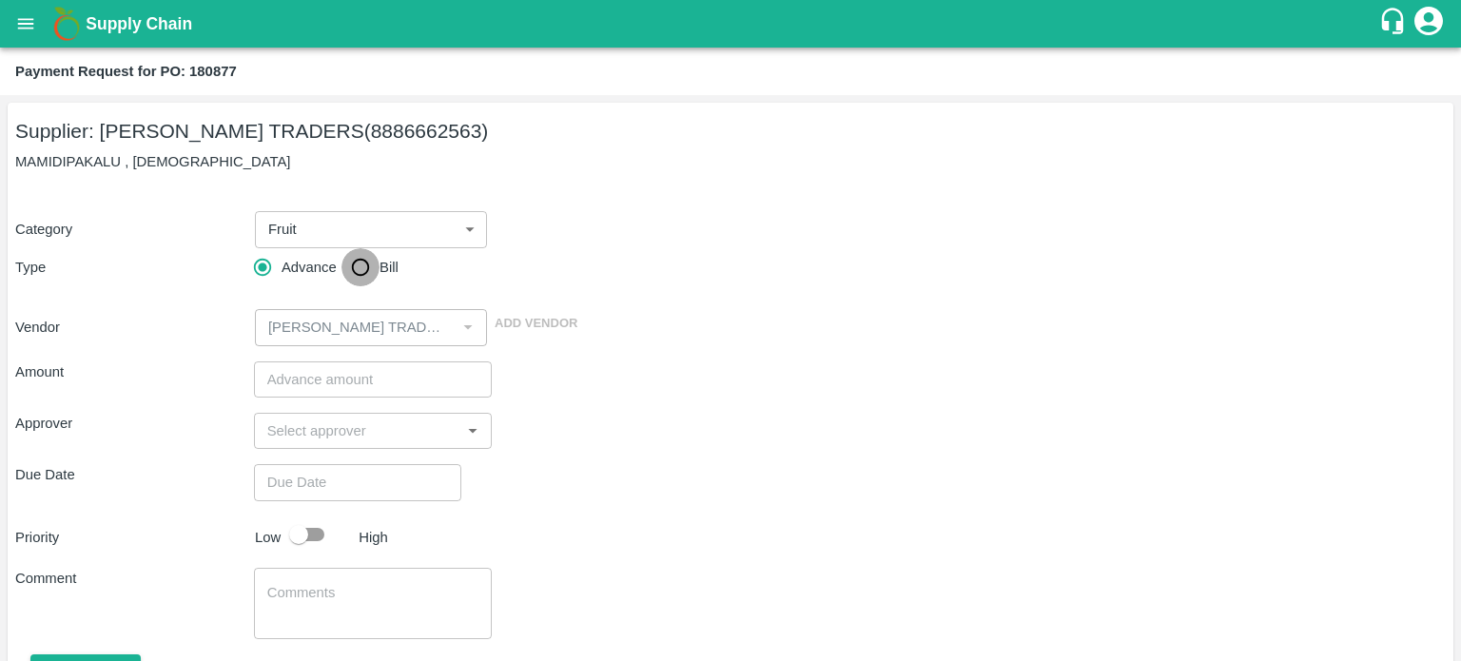
click at [364, 258] on input "Bill" at bounding box center [361, 267] width 38 height 38
radio input "true"
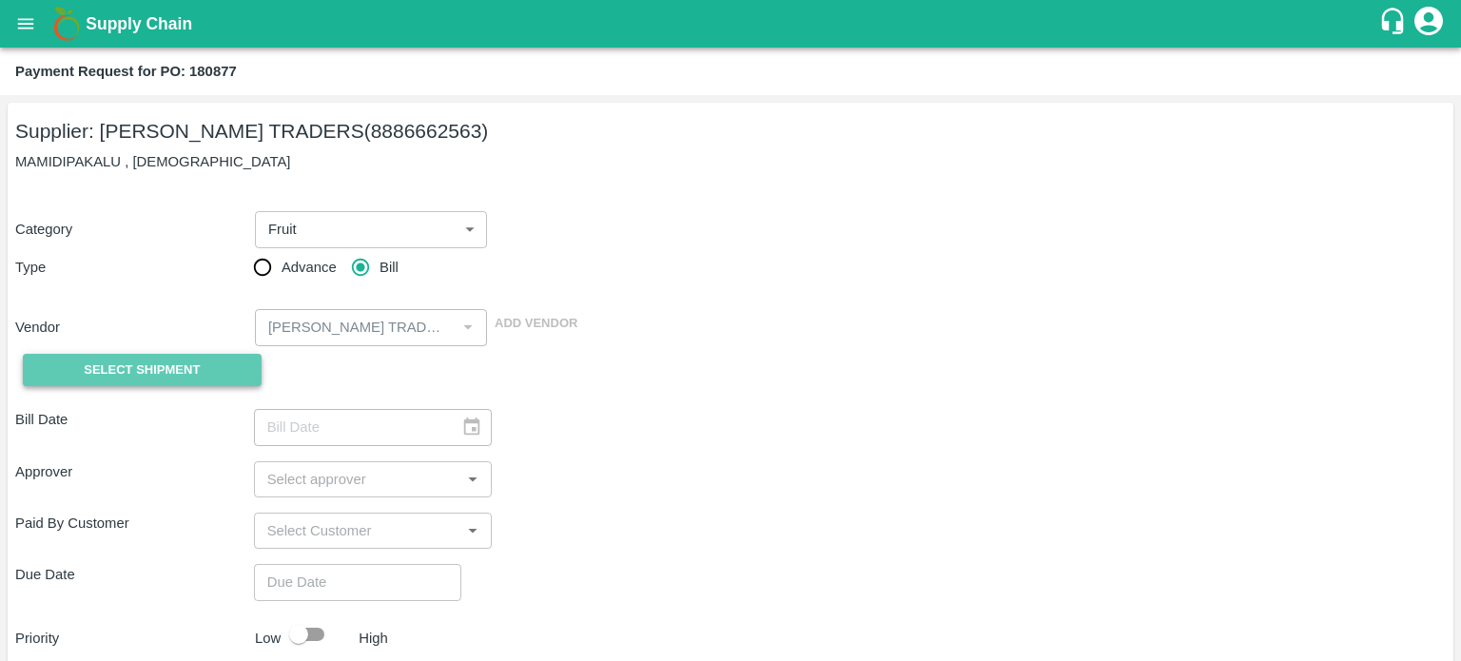
click at [160, 376] on span "Select Shipment" at bounding box center [142, 371] width 116 height 22
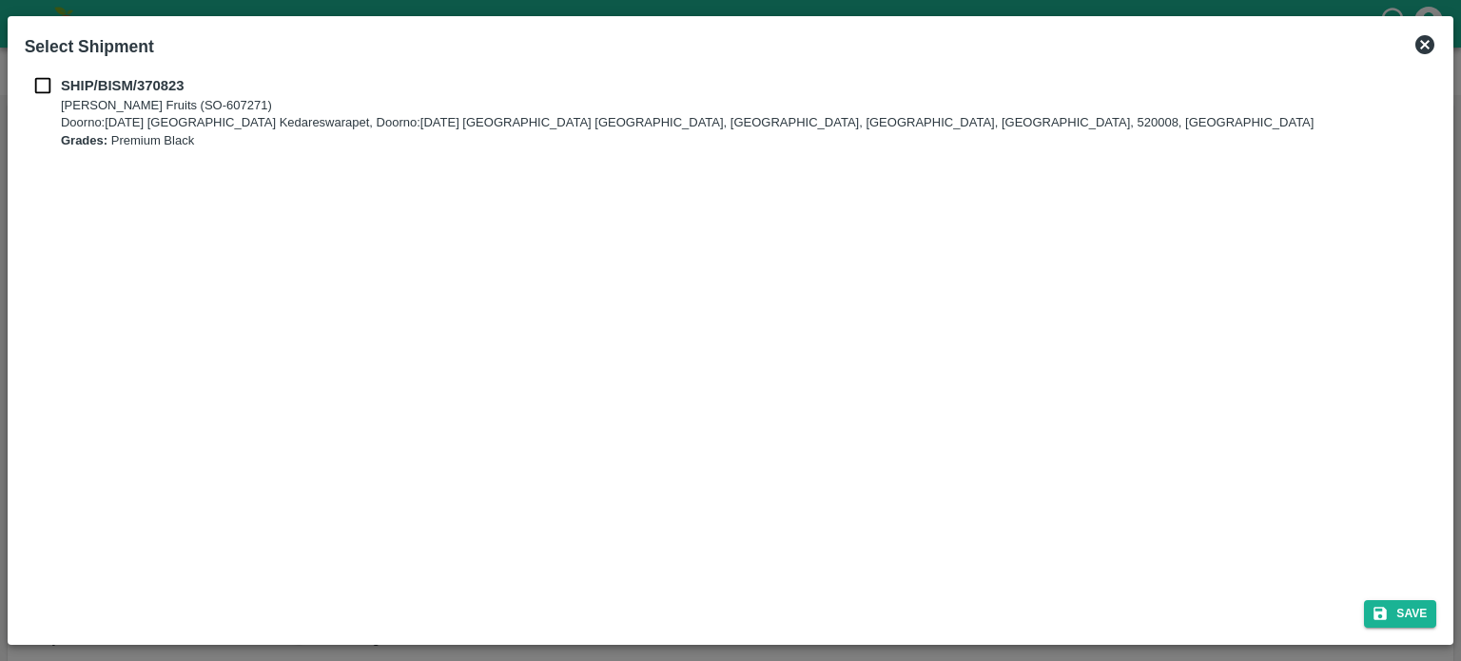
click at [44, 72] on div "SHIP/BISM/370823 Bismillah Zaheru Fruits (SO-607271) Doorno:[DATE] Mangamarket …" at bounding box center [731, 326] width 1428 height 517
click at [43, 82] on input "checkbox" at bounding box center [43, 85] width 36 height 21
checkbox input "true"
click at [1394, 610] on button "Save" at bounding box center [1400, 614] width 72 height 28
type input "[DATE]"
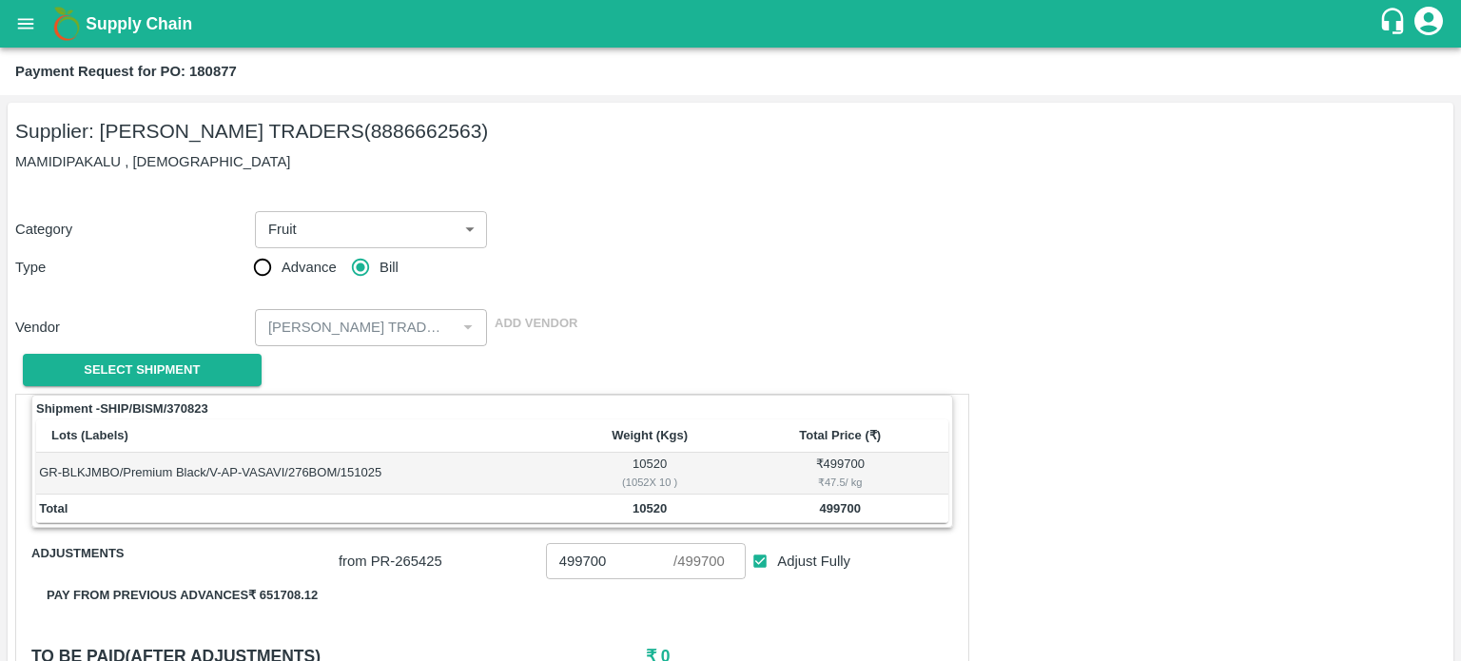
click at [597, 361] on div "Category Fruit 1 ​ Type Advance Bill Vendor ​ Add Vendor Select Shipment" at bounding box center [730, 291] width 1431 height 206
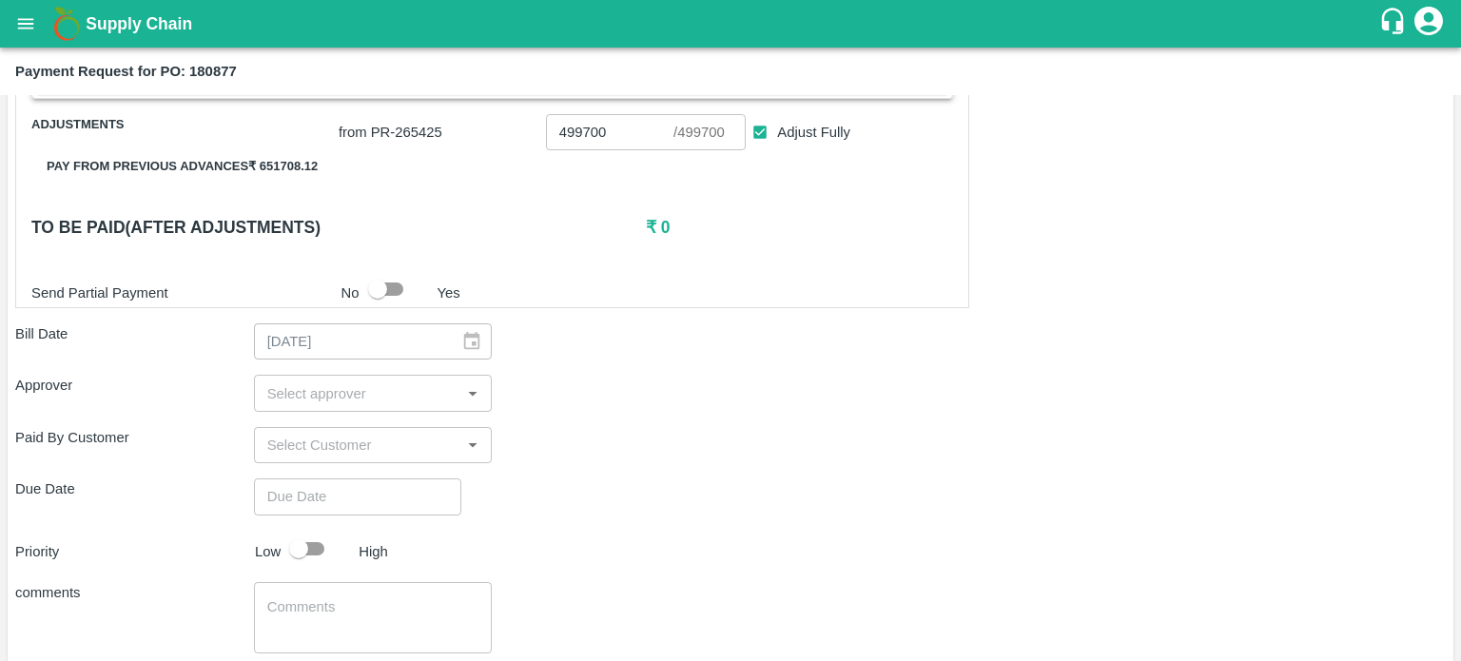
scroll to position [479, 0]
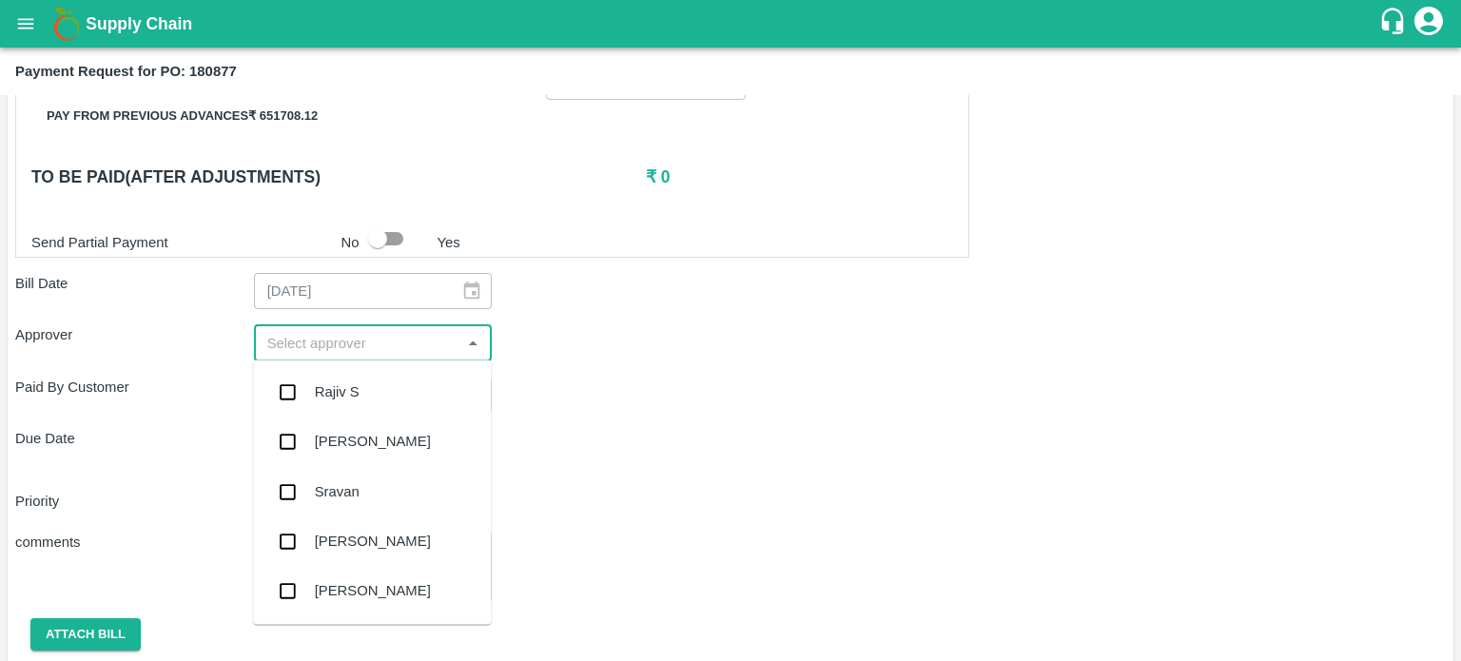
click at [321, 342] on input "input" at bounding box center [358, 342] width 196 height 25
type input "prav"
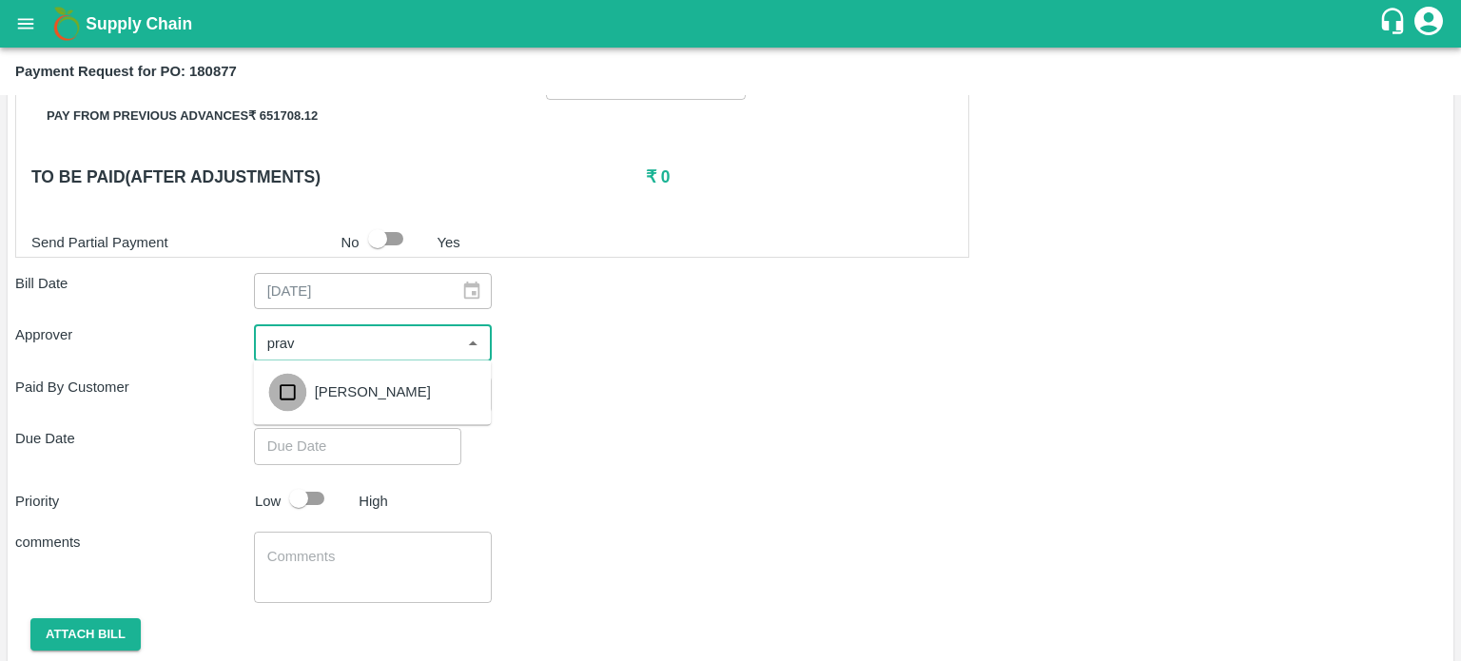
click at [287, 394] on input "checkbox" at bounding box center [287, 392] width 38 height 38
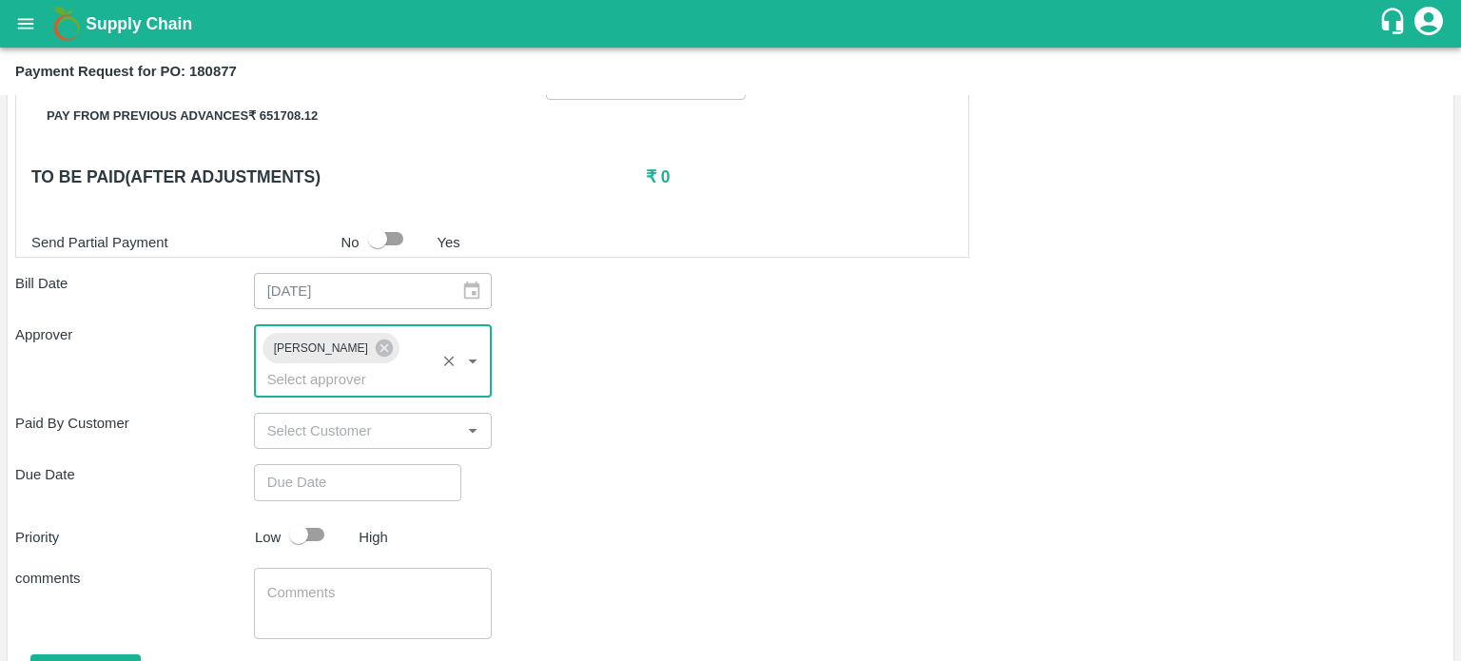
click at [302, 419] on input "input" at bounding box center [358, 431] width 196 height 25
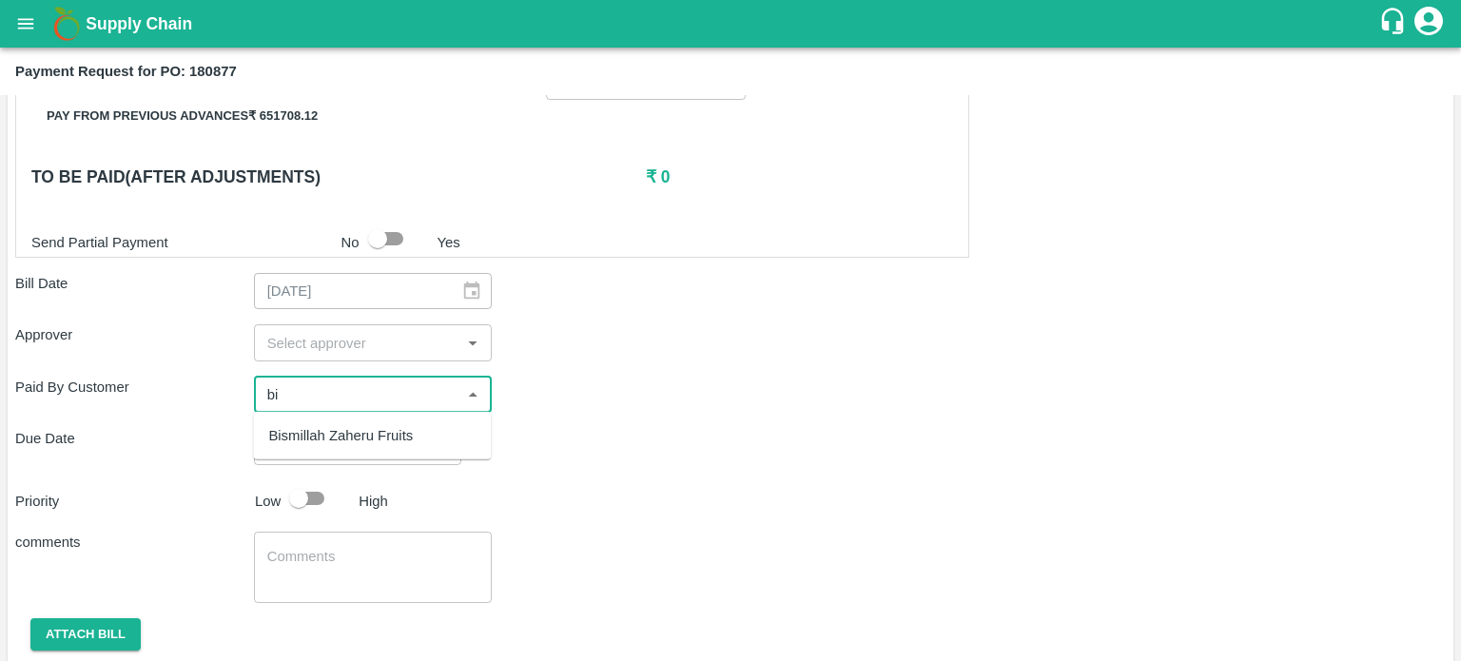
type input "b"
click at [428, 437] on div "Bismillah Zaheru Fruits" at bounding box center [372, 436] width 238 height 32
type input "Bismillah Zaheru Fruits"
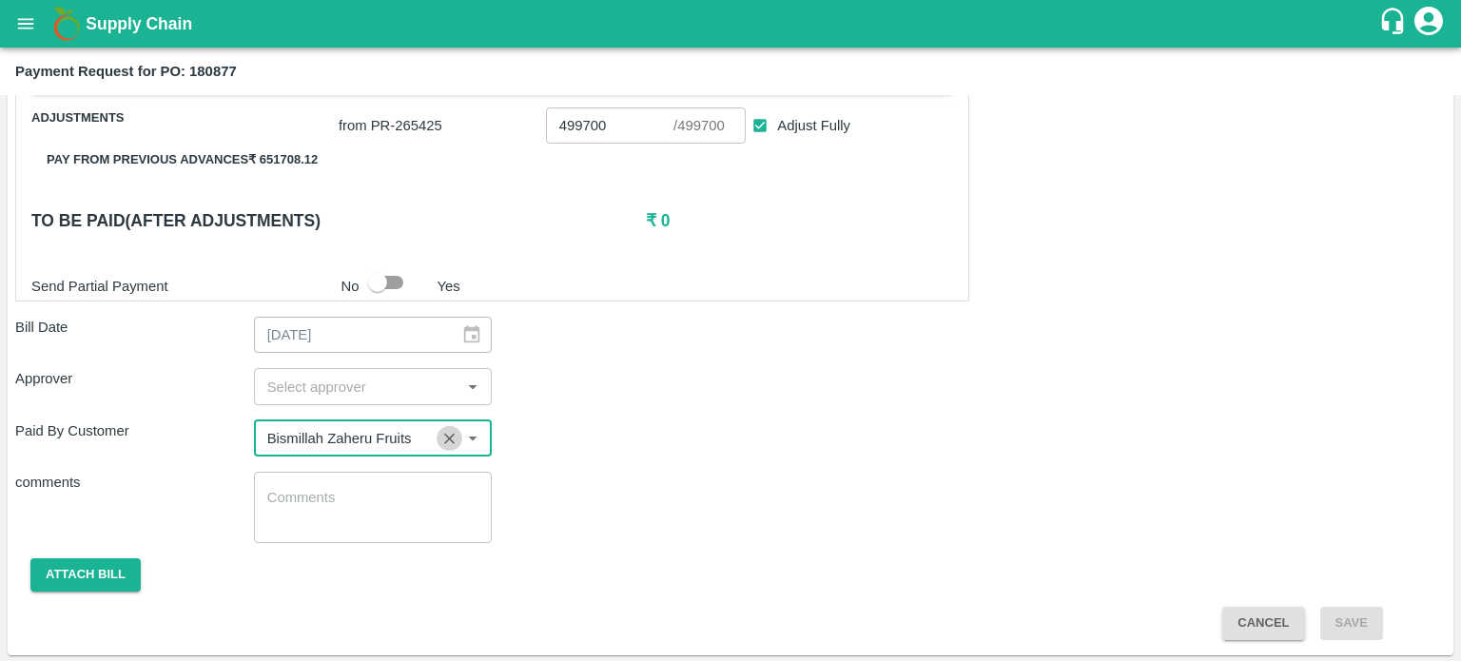
click at [447, 434] on icon "Clear" at bounding box center [449, 439] width 18 height 18
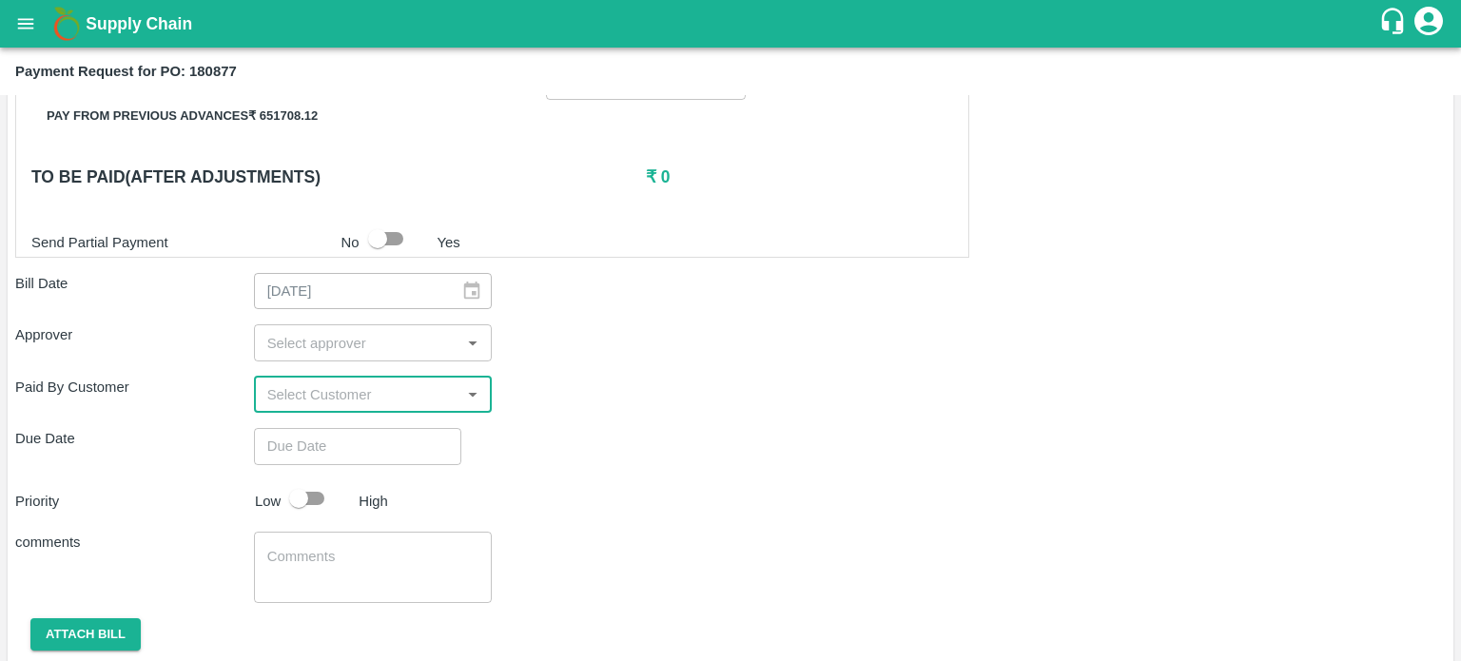
scroll to position [538, 0]
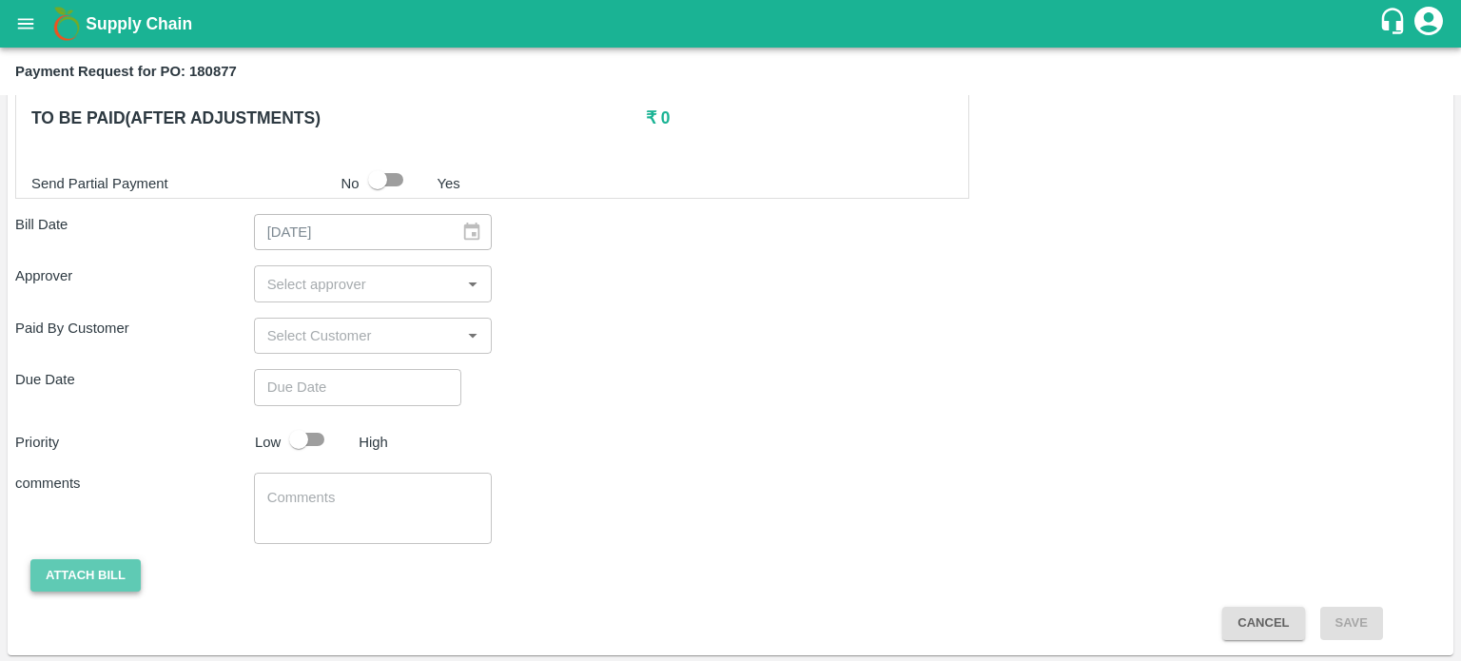
click at [89, 561] on button "Attach bill" at bounding box center [85, 575] width 110 height 33
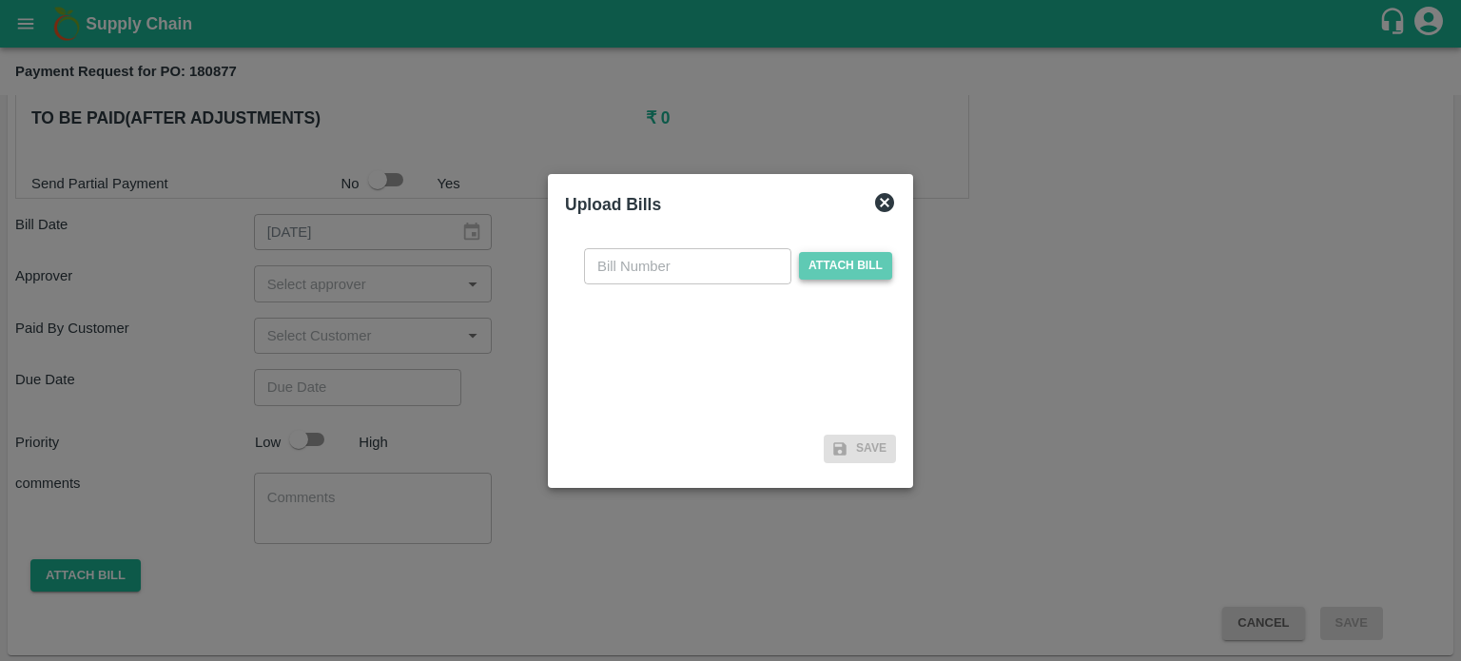
click at [849, 270] on span "Attach bill" at bounding box center [845, 266] width 93 height 28
click at [0, 0] on input "Attach bill" at bounding box center [0, 0] width 0 height 0
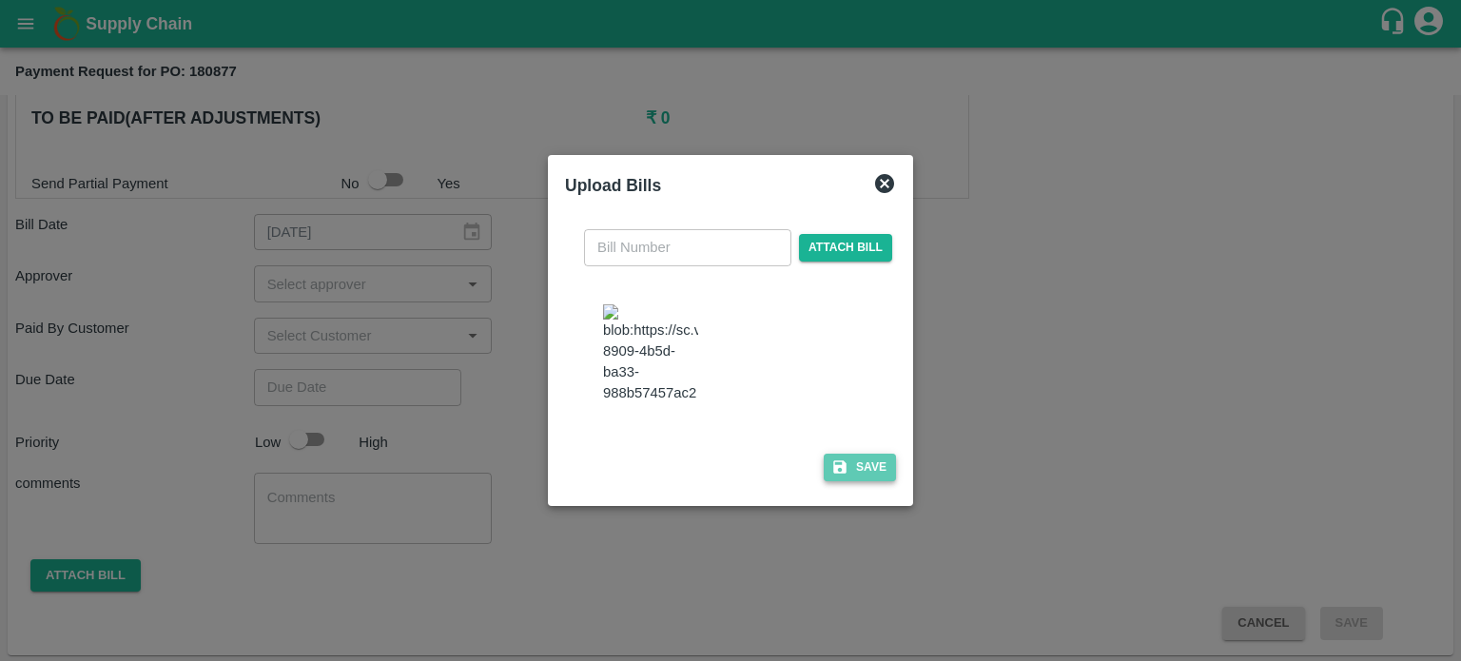
click at [847, 481] on button "Save" at bounding box center [860, 468] width 72 height 28
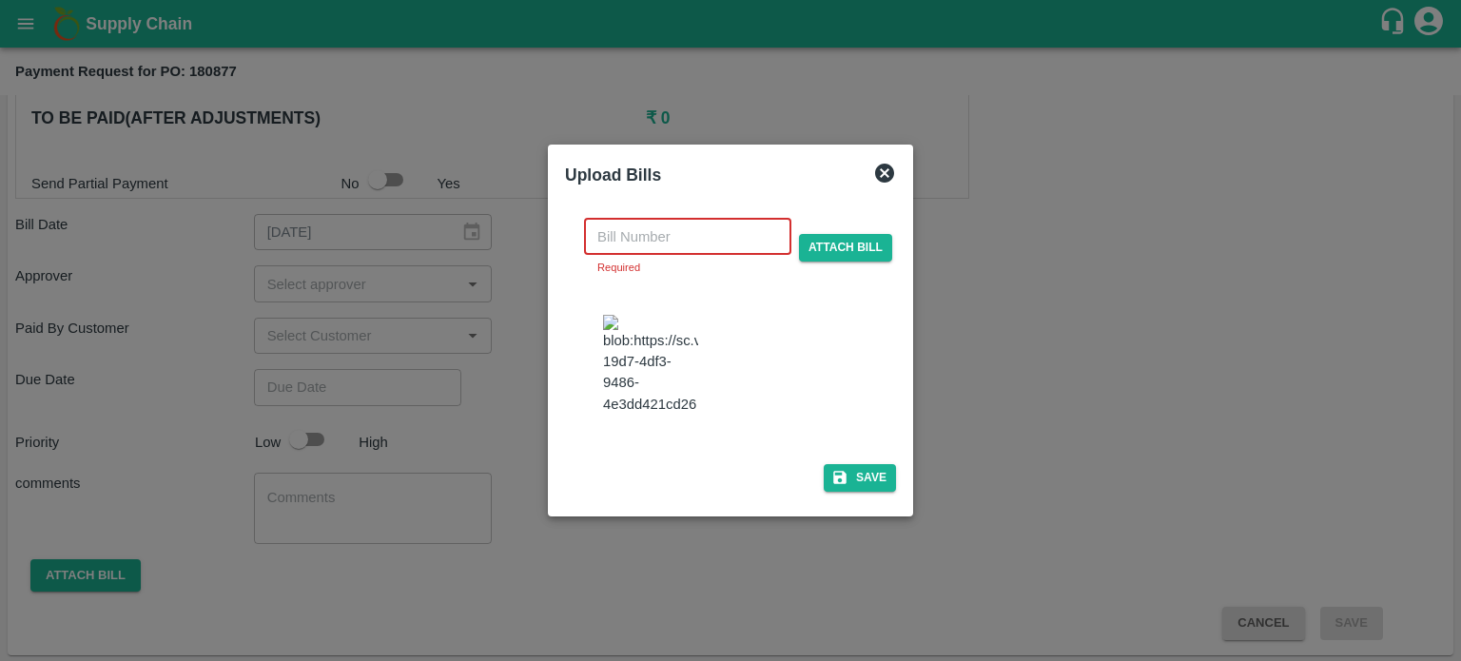
click at [723, 219] on input "text" at bounding box center [687, 237] width 207 height 36
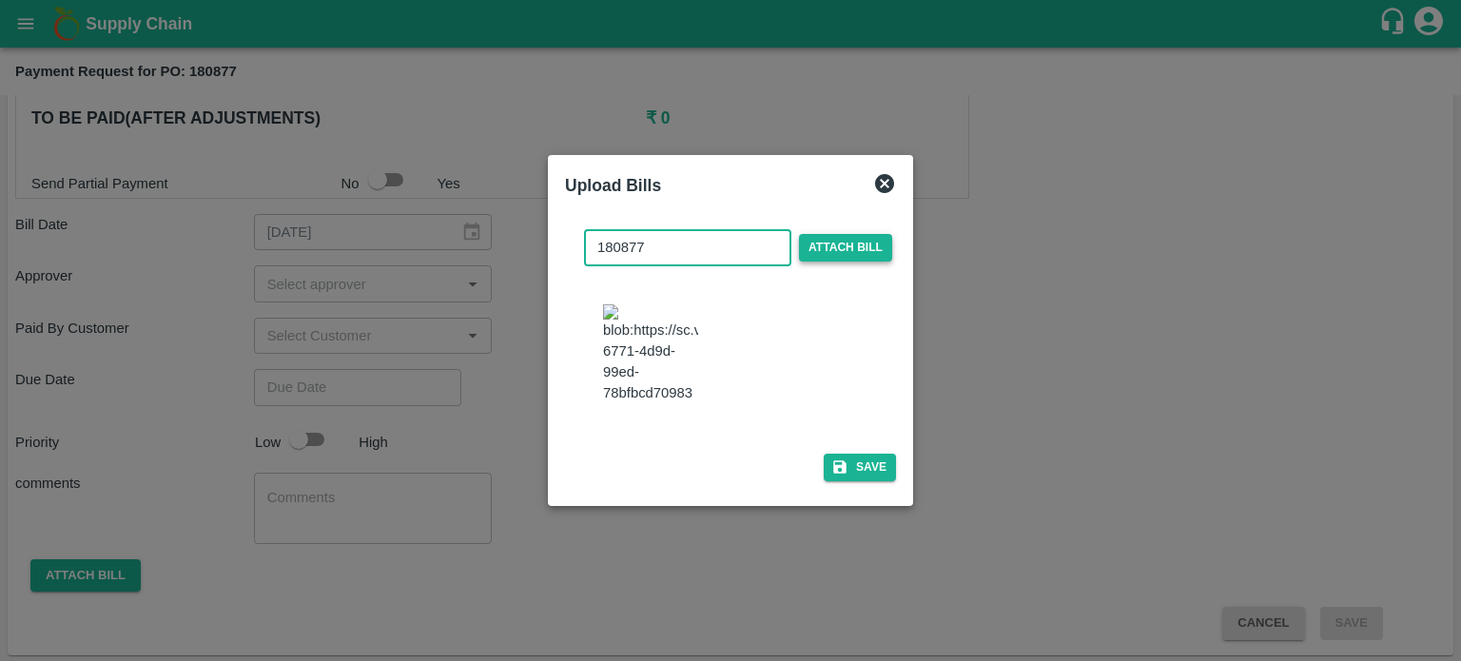
type input "180877"
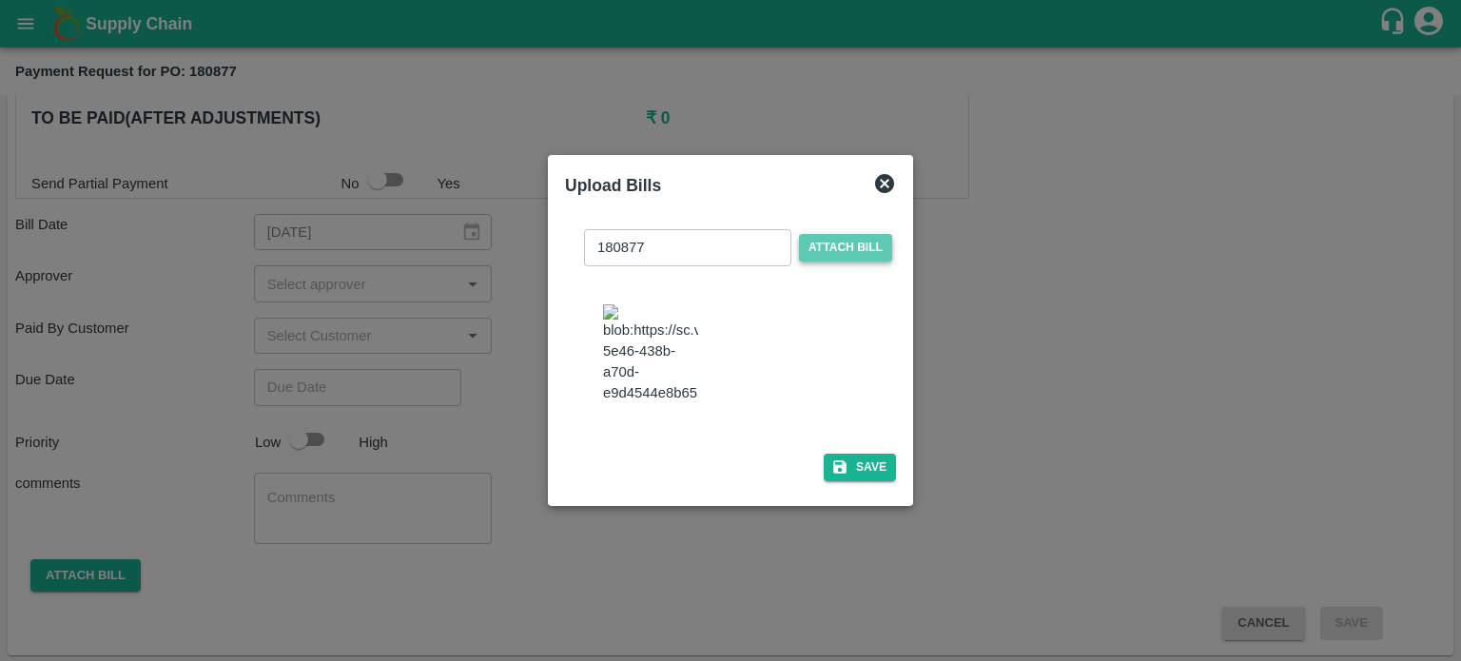
click at [841, 234] on span "Attach bill" at bounding box center [845, 248] width 93 height 28
click at [0, 0] on input "Attach bill" at bounding box center [0, 0] width 0 height 0
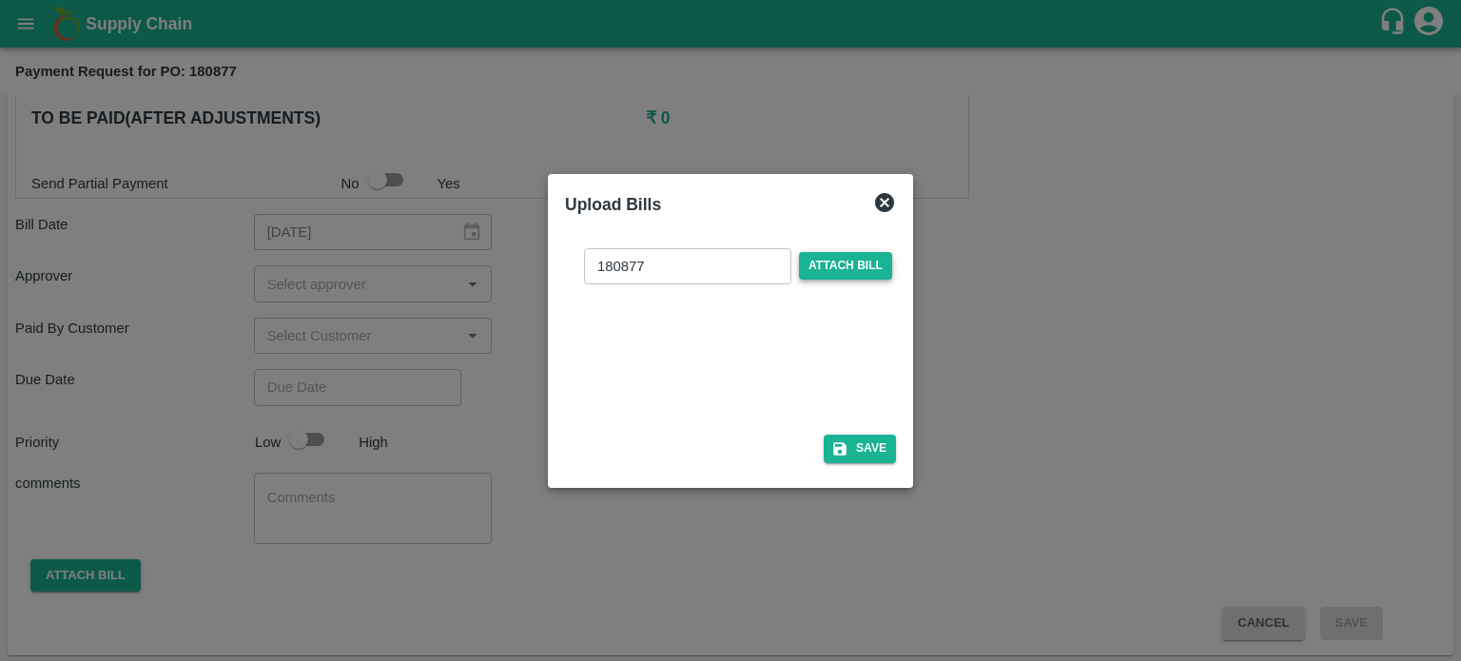
click at [826, 271] on span "Attach bill" at bounding box center [845, 266] width 93 height 28
click at [0, 0] on input "Attach bill" at bounding box center [0, 0] width 0 height 0
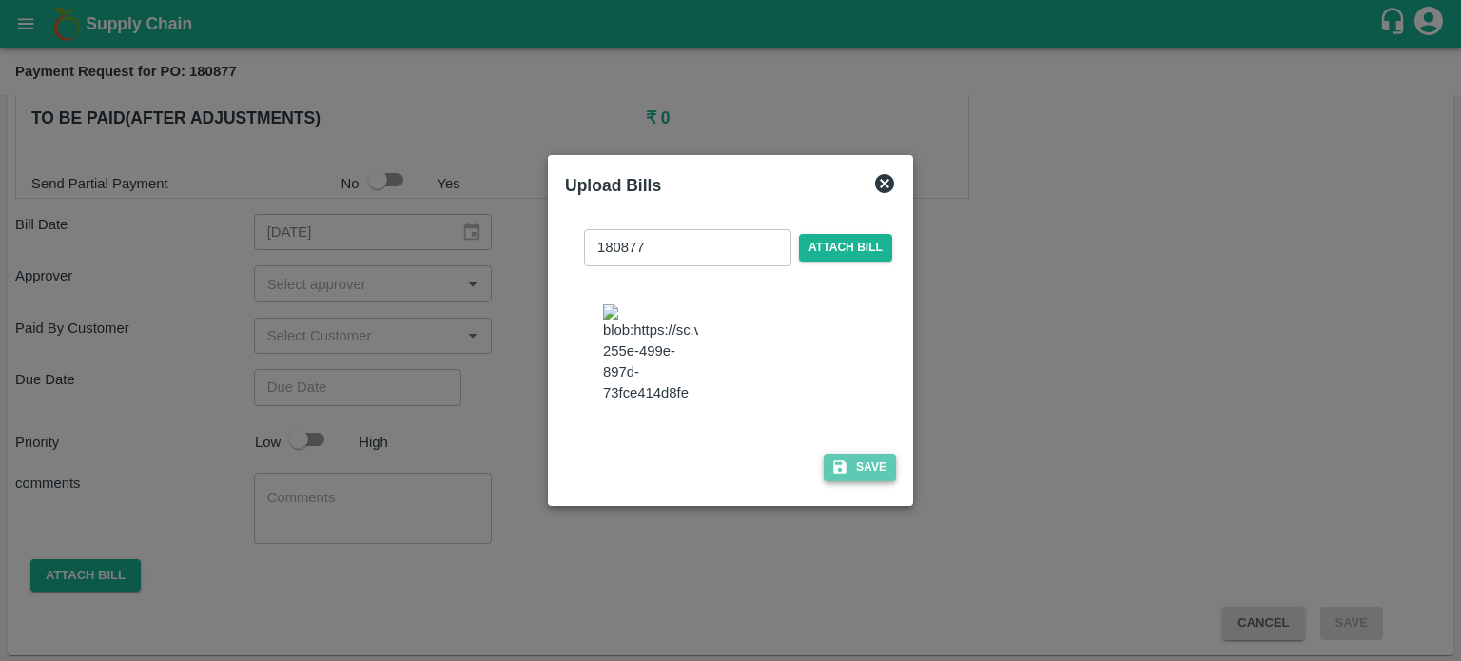
click at [833, 481] on button "Save" at bounding box center [860, 468] width 72 height 28
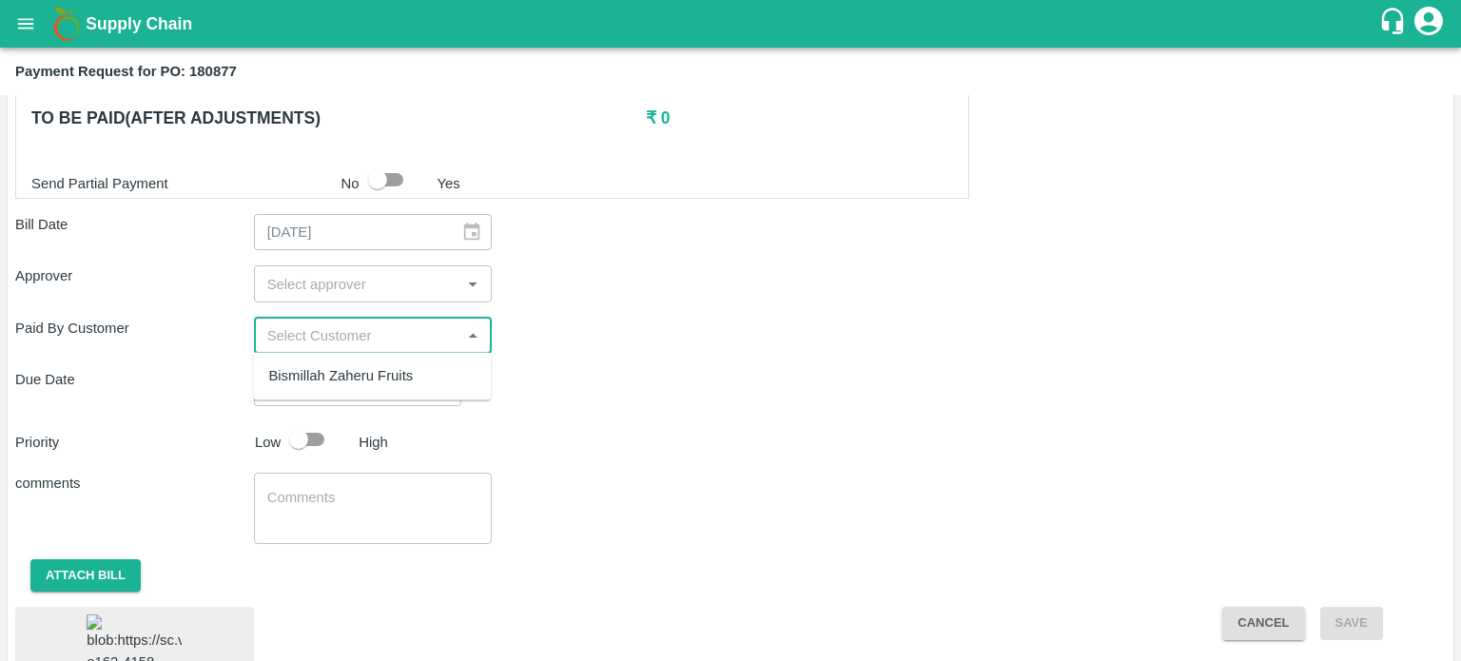
click at [330, 331] on input "input" at bounding box center [358, 335] width 196 height 25
click at [351, 286] on input "input" at bounding box center [358, 283] width 196 height 25
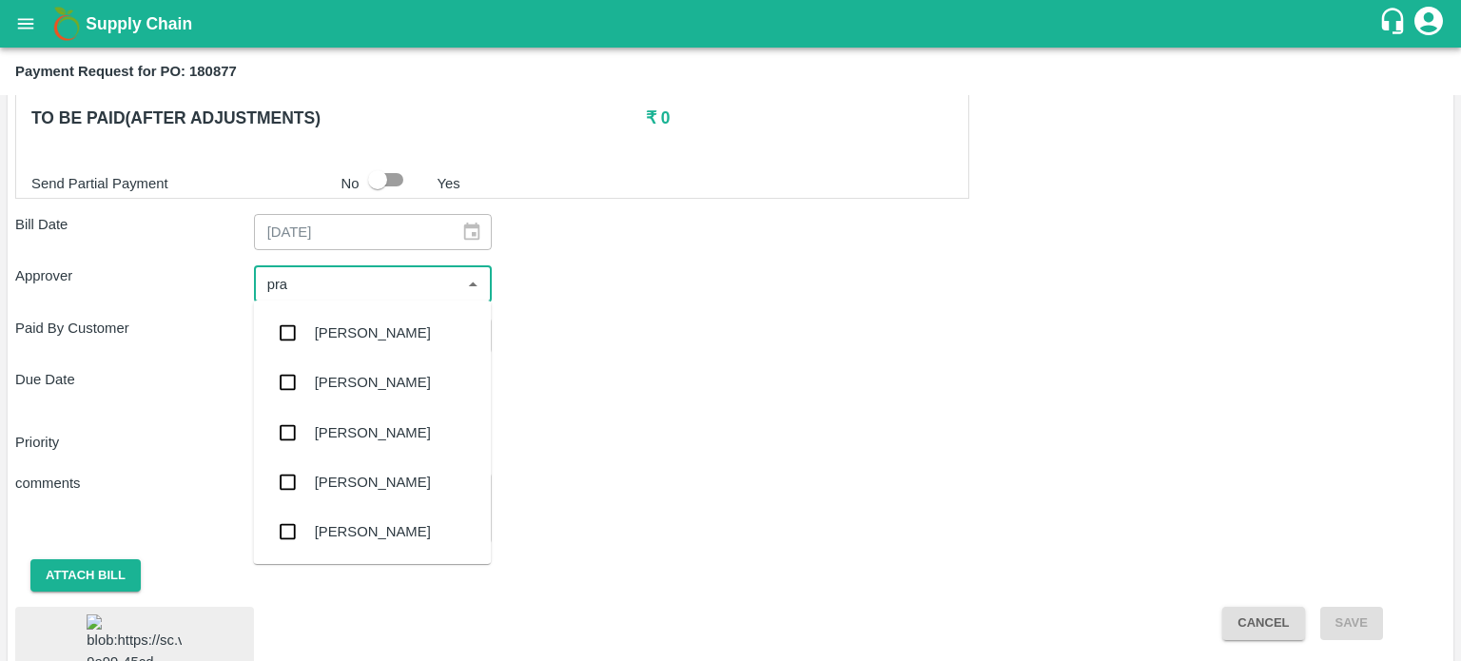
type input "prav"
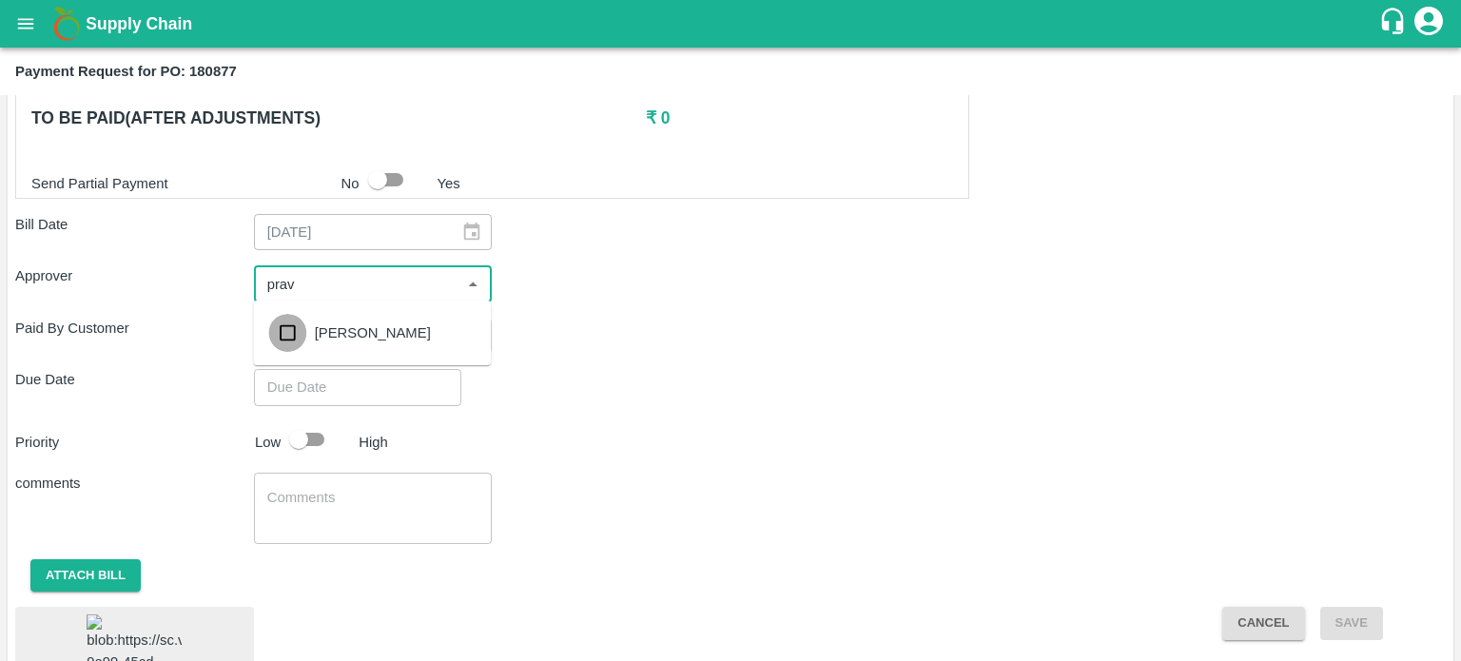
click at [289, 334] on input "checkbox" at bounding box center [287, 333] width 38 height 38
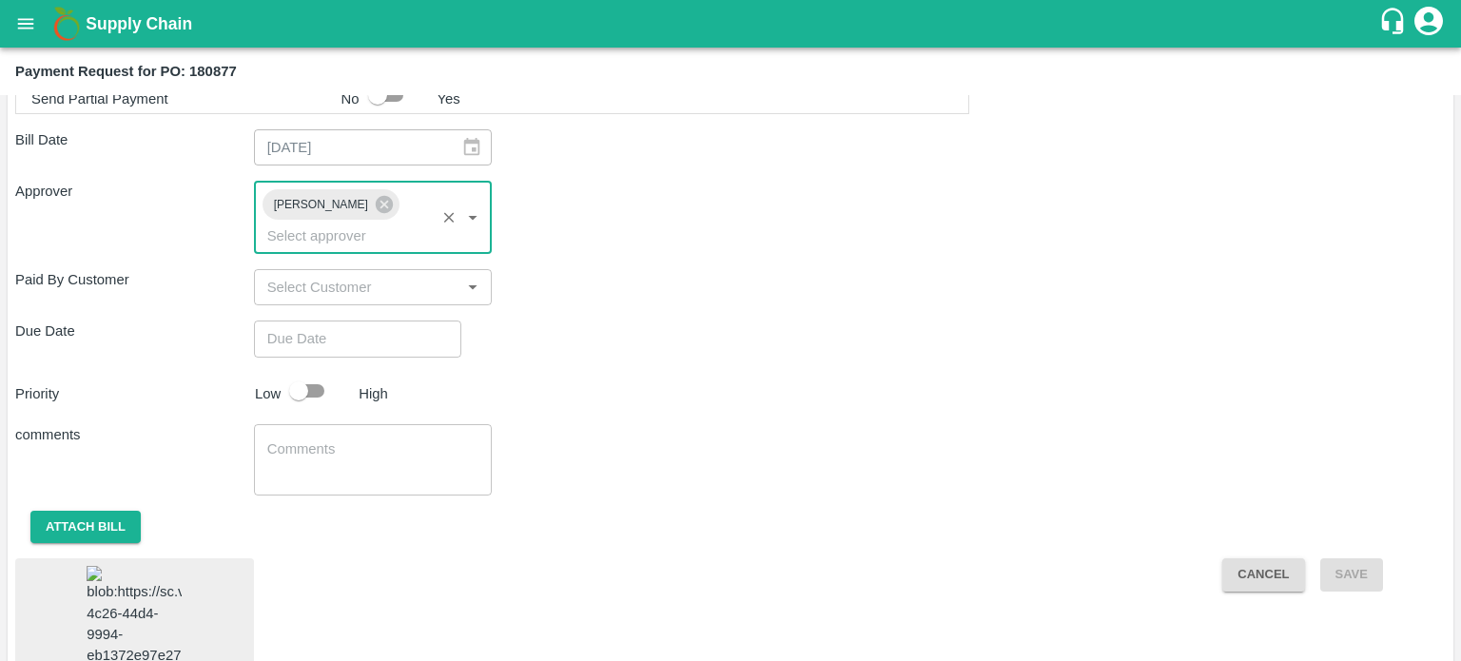
scroll to position [677, 0]
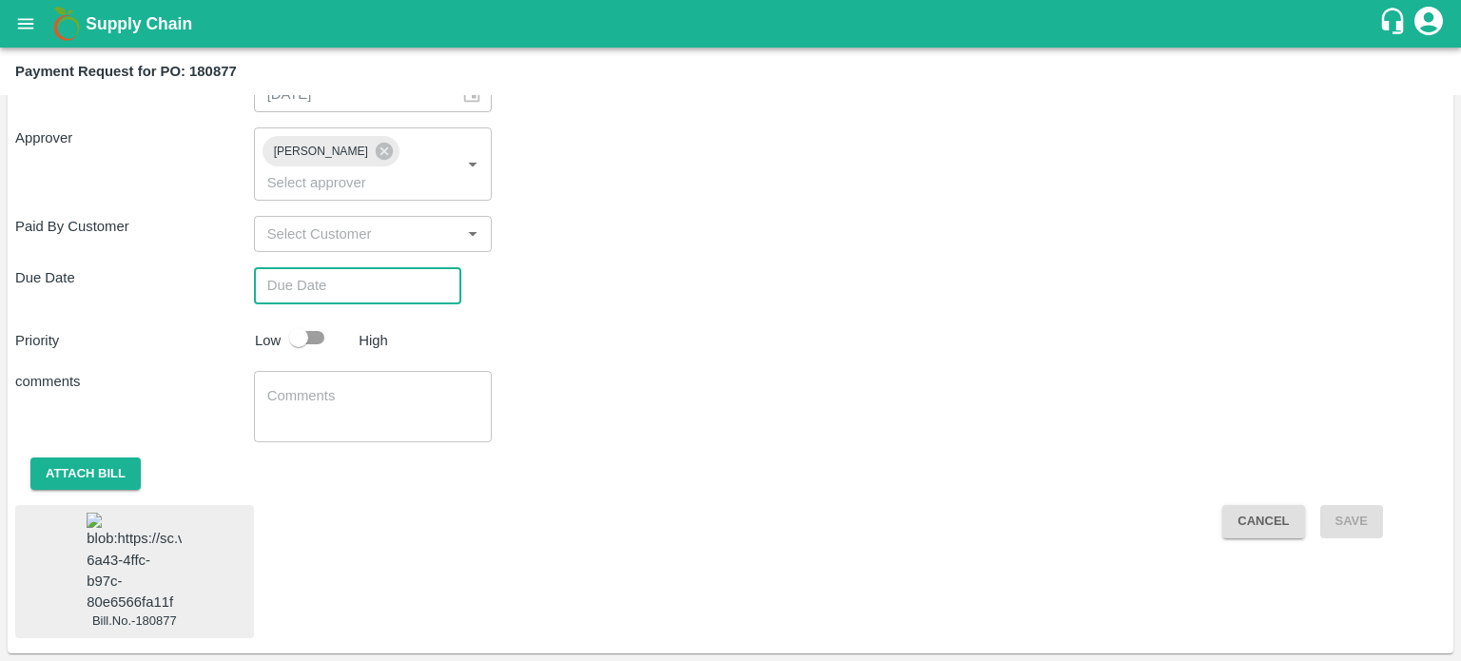
type input "DD/MM/YYYY hh:mm aa"
click at [303, 267] on input "DD/MM/YYYY hh:mm aa" at bounding box center [351, 285] width 194 height 36
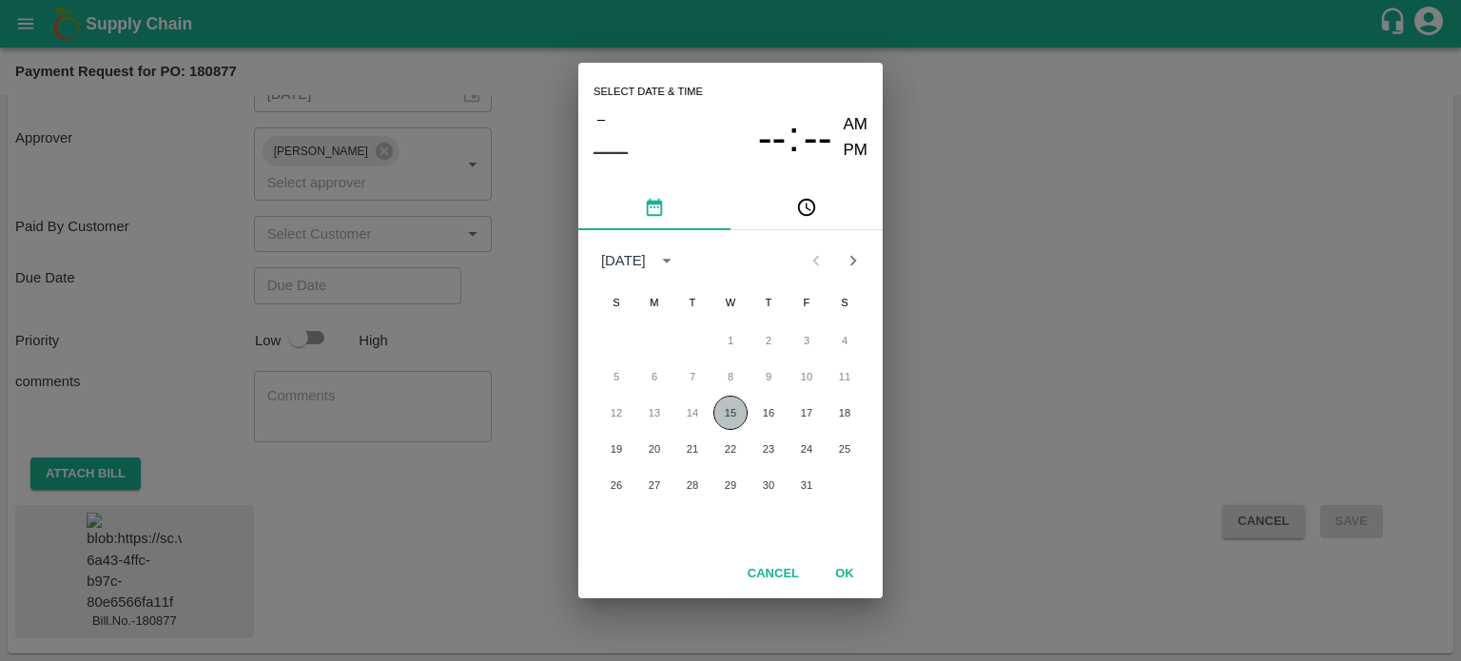
click at [731, 410] on button "15" at bounding box center [730, 413] width 34 height 34
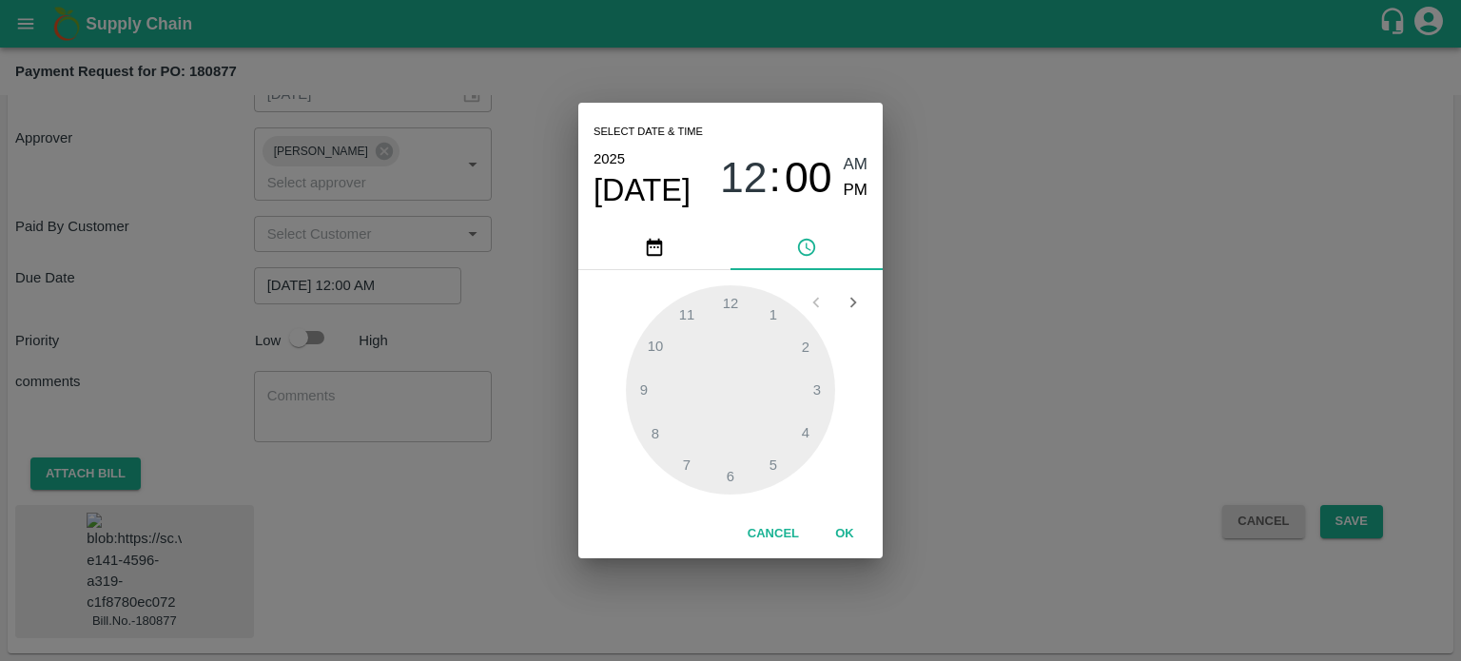
click at [768, 313] on div at bounding box center [730, 389] width 209 height 209
click at [657, 338] on div at bounding box center [730, 389] width 209 height 209
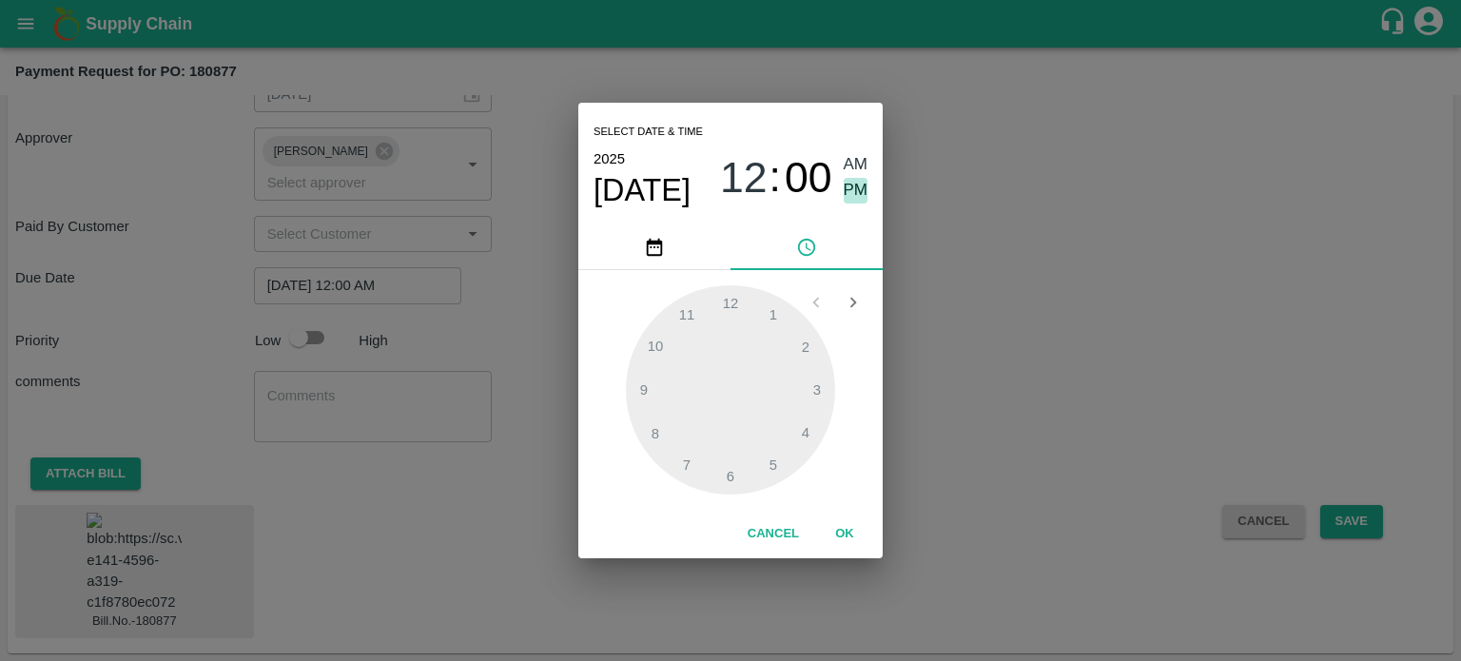
click at [856, 189] on span "PM" at bounding box center [856, 191] width 25 height 26
click at [654, 342] on div at bounding box center [730, 389] width 209 height 209
click at [853, 185] on span "PM" at bounding box center [856, 191] width 25 height 26
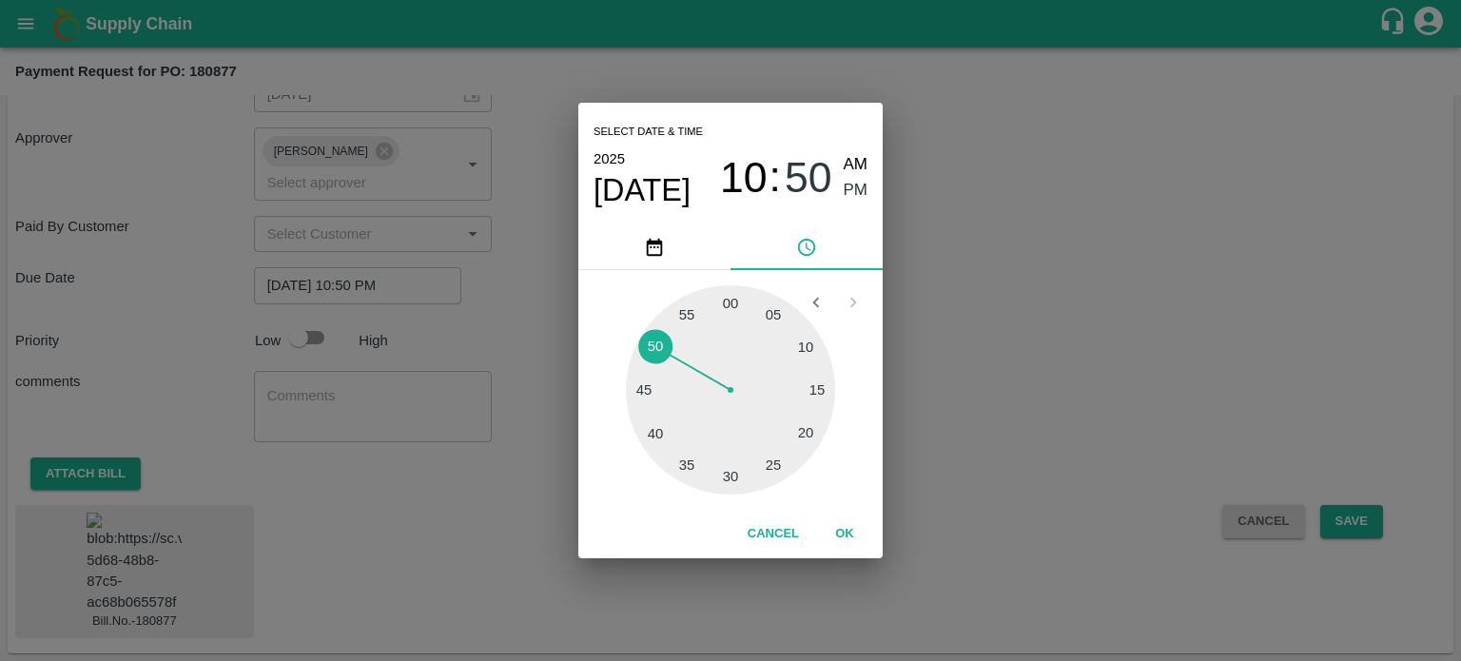
click at [645, 389] on div at bounding box center [730, 389] width 209 height 209
type input "[DATE] 10:45 PM"
click at [842, 531] on button "OK" at bounding box center [844, 533] width 61 height 33
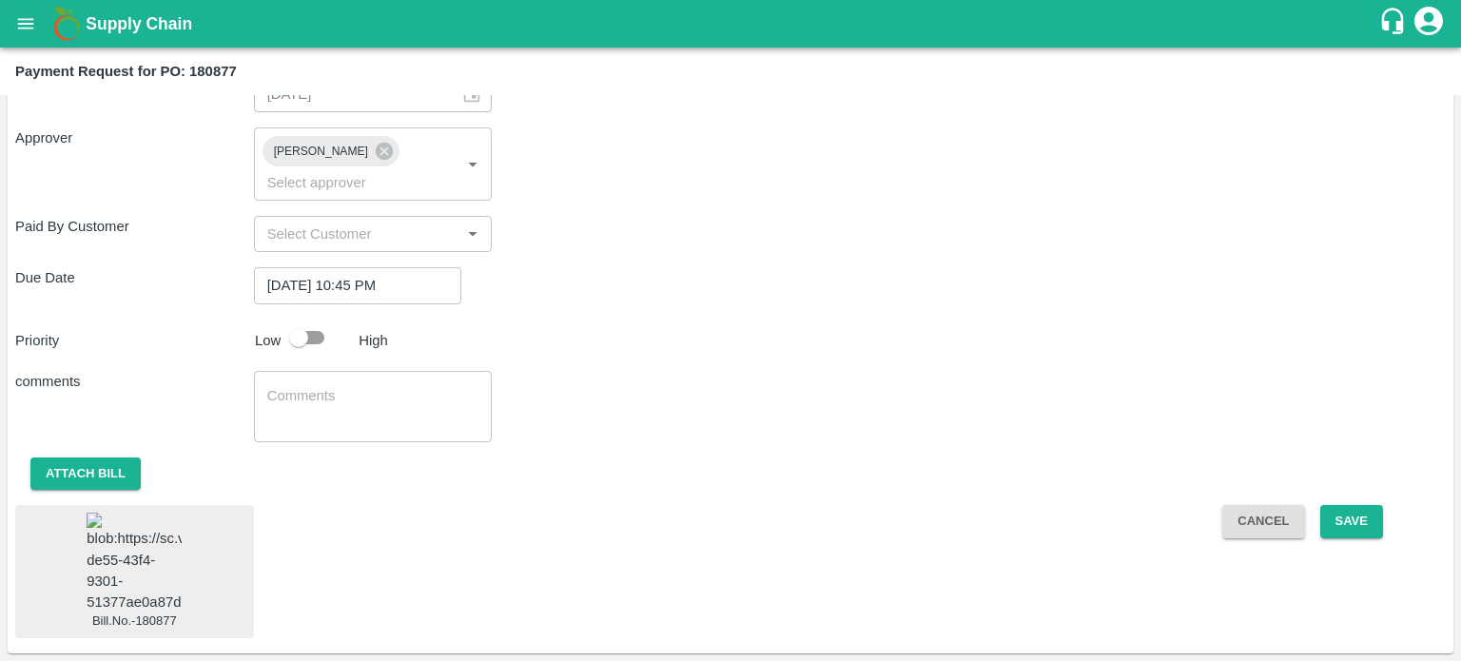
click at [842, 531] on div "Bill.No.-180877 Cancel Save" at bounding box center [730, 571] width 1431 height 133
click at [1349, 505] on button "Save" at bounding box center [1351, 521] width 63 height 33
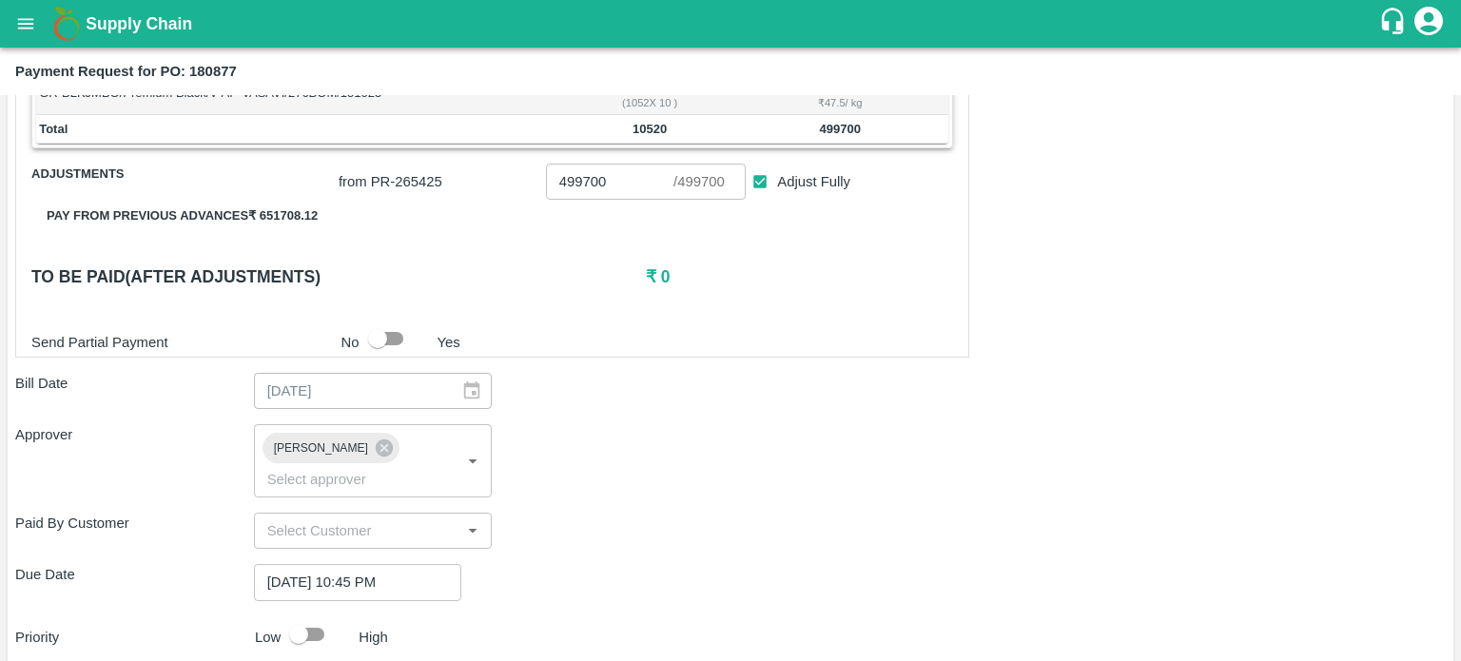
scroll to position [372, 0]
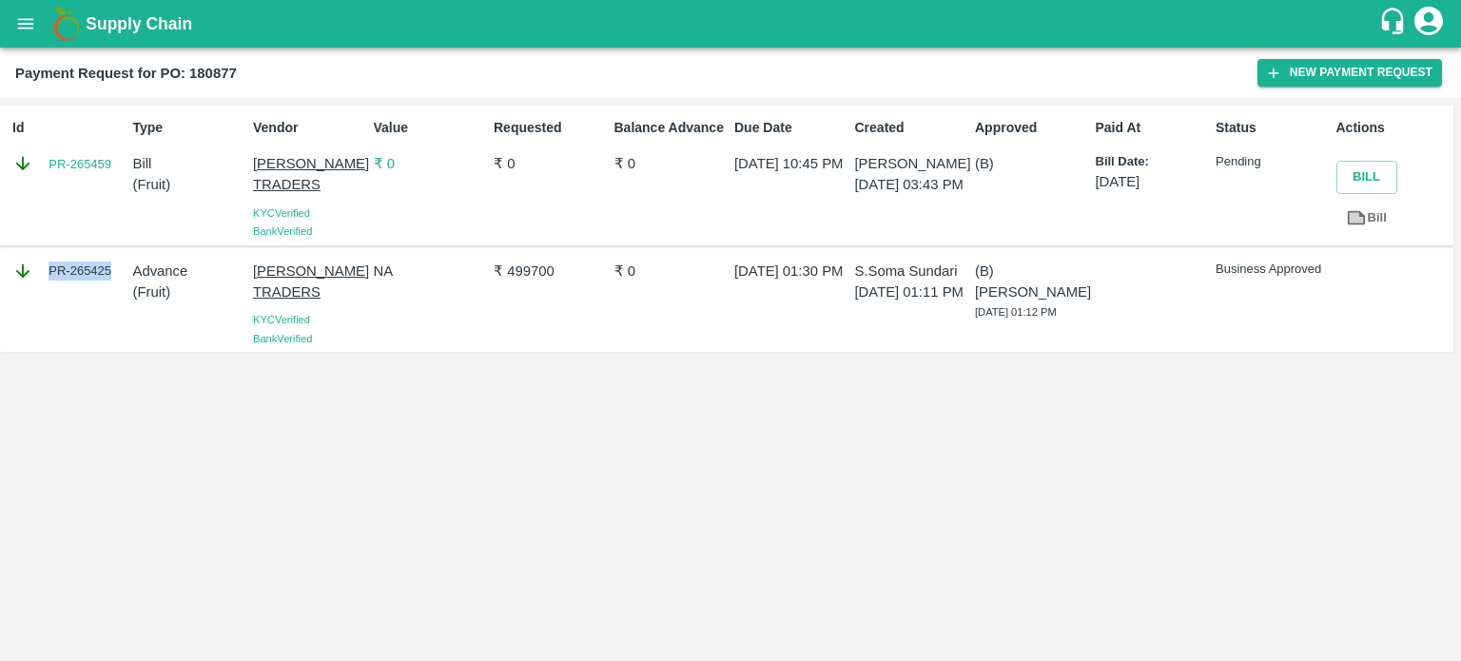
drag, startPoint x: 47, startPoint y: 269, endPoint x: 109, endPoint y: 267, distance: 62.8
click at [109, 267] on div "PR-265425" at bounding box center [68, 271] width 112 height 21
drag, startPoint x: 40, startPoint y: 167, endPoint x: 118, endPoint y: 161, distance: 78.3
click at [118, 161] on div "PR-265459" at bounding box center [68, 163] width 112 height 21
copy link "PR-265459"
